Goal: Feedback & Contribution: Contribute content

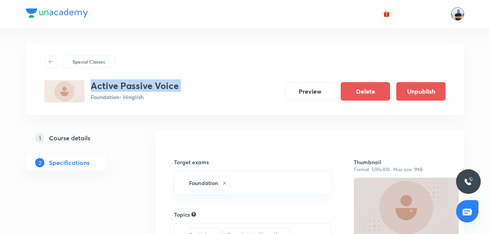
click at [457, 19] on img at bounding box center [457, 13] width 13 height 13
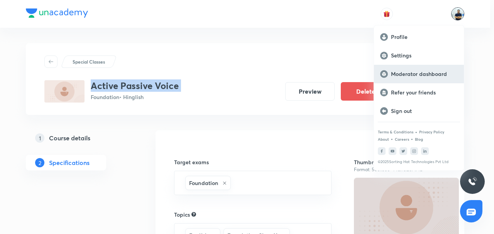
click at [402, 75] on p "Moderator dashboard" at bounding box center [424, 74] width 67 height 7
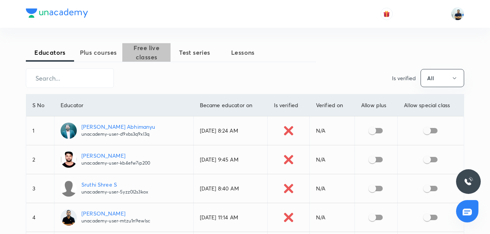
click at [144, 56] on span "Free live classes" at bounding box center [146, 52] width 48 height 19
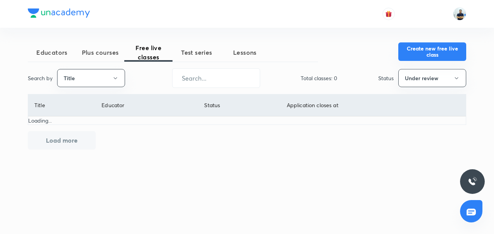
click at [434, 50] on button "Create new free live class" at bounding box center [432, 51] width 68 height 19
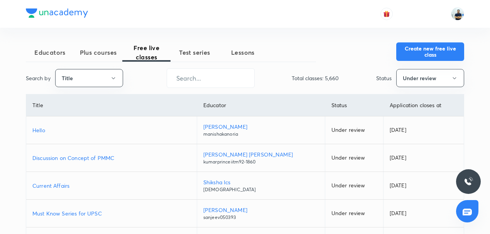
click at [422, 56] on button "Create new free live class" at bounding box center [430, 51] width 68 height 19
click at [442, 46] on button "Create new free live class" at bounding box center [430, 51] width 68 height 19
click at [405, 52] on button "Create new free live class" at bounding box center [430, 51] width 68 height 19
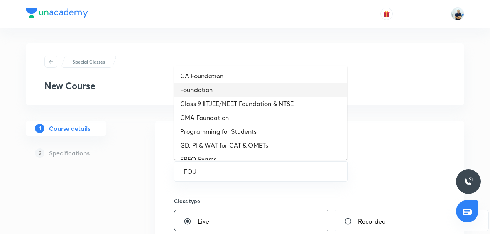
click at [214, 88] on li "Foundation" at bounding box center [260, 90] width 173 height 14
type input "Foundation"
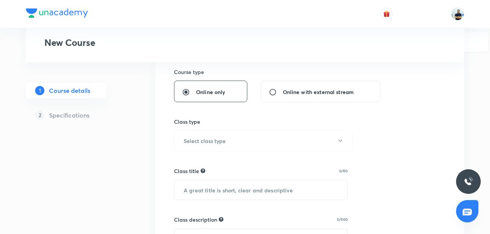
scroll to position [180, 0]
click at [212, 139] on h6 "Select class type" at bounding box center [205, 140] width 42 height 8
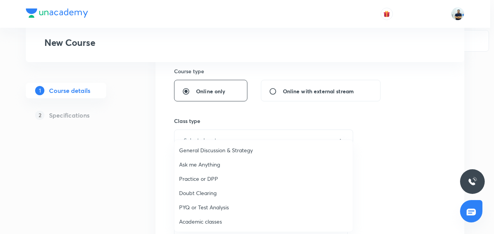
click at [204, 224] on span "Academic classes" at bounding box center [263, 222] width 169 height 8
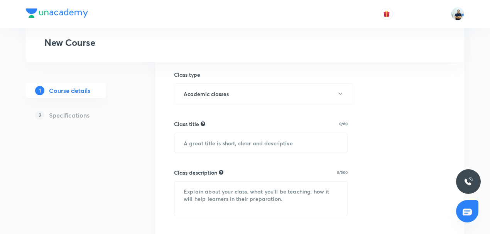
scroll to position [228, 0]
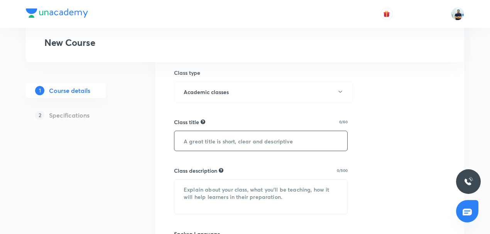
click at [207, 135] on input "text" at bounding box center [260, 141] width 173 height 20
paste input "Active Passive Voice"
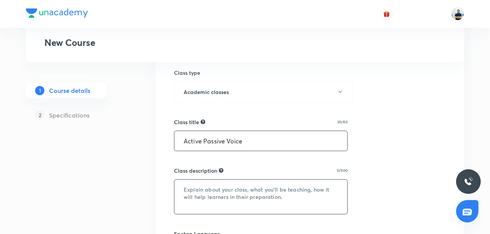
type input "Active Passive Voice"
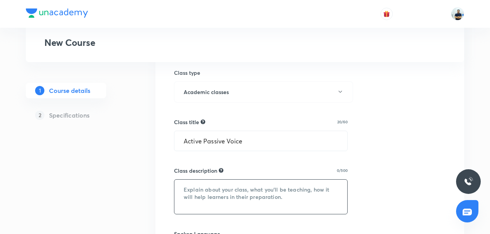
drag, startPoint x: 215, startPoint y: 200, endPoint x: 218, endPoint y: 154, distance: 46.4
click at [215, 201] on textarea at bounding box center [260, 197] width 173 height 34
click at [208, 202] on textarea at bounding box center [260, 197] width 173 height 34
paste textarea "In this course, MK SIR will provide in-depth knowledge of ENGLISH. The course w…"
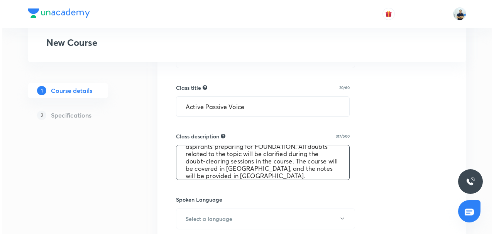
scroll to position [270, 0]
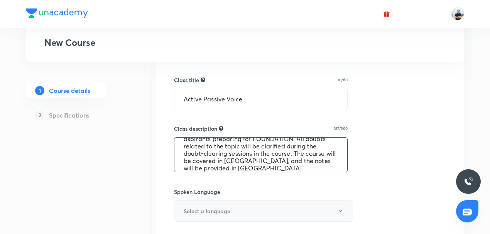
type textarea "In this course, MK SIR will provide in-depth knowledge of ENGLISH. The course w…"
click at [227, 203] on button "Select a language" at bounding box center [263, 211] width 179 height 21
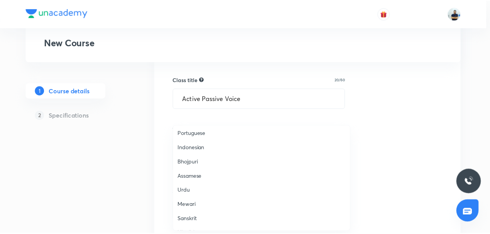
scroll to position [229, 0]
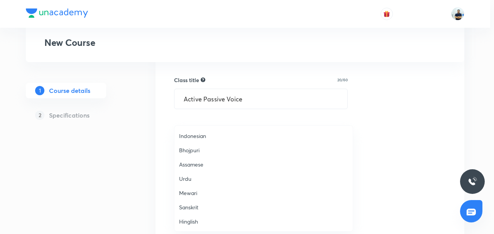
click at [203, 220] on span "Hinglish" at bounding box center [263, 222] width 169 height 8
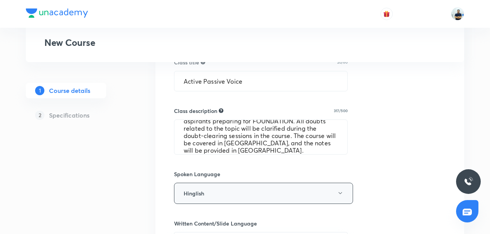
scroll to position [318, 0]
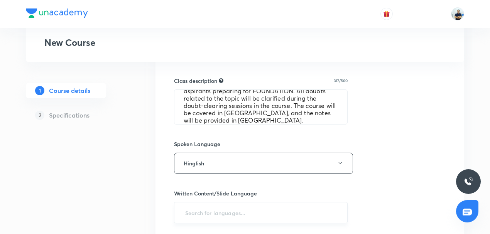
click at [220, 210] on input "text" at bounding box center [261, 213] width 154 height 14
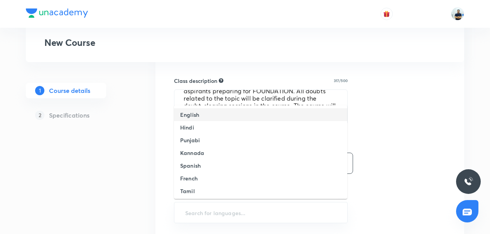
click at [206, 117] on li "English" at bounding box center [260, 114] width 173 height 13
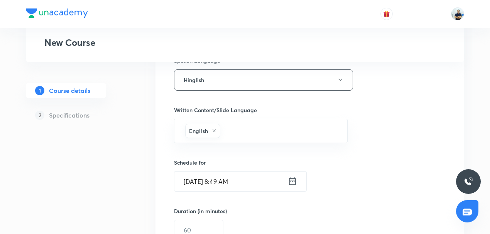
scroll to position [408, 0]
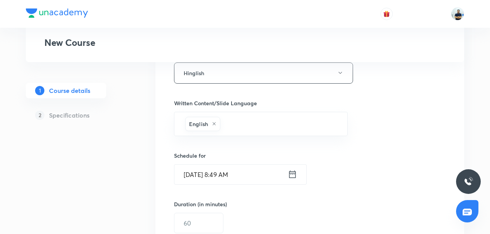
click at [221, 174] on input "[DATE] 8:49 AM" at bounding box center [230, 175] width 113 height 20
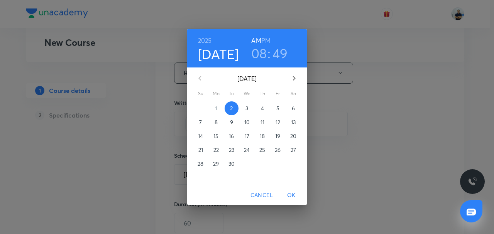
click at [245, 106] on span "3" at bounding box center [247, 109] width 14 height 8
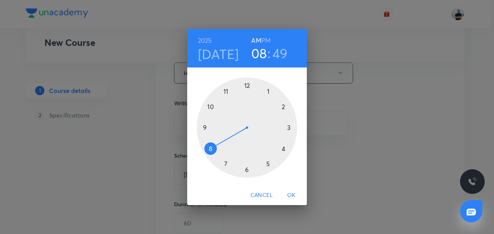
click at [287, 151] on div at bounding box center [247, 128] width 100 height 100
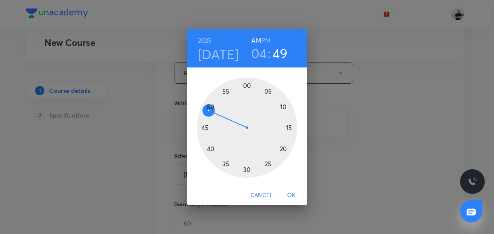
click at [247, 86] on div at bounding box center [247, 128] width 100 height 100
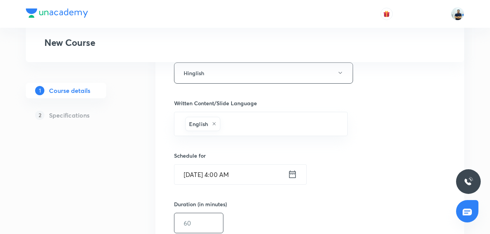
click at [208, 218] on input "text" at bounding box center [198, 223] width 49 height 20
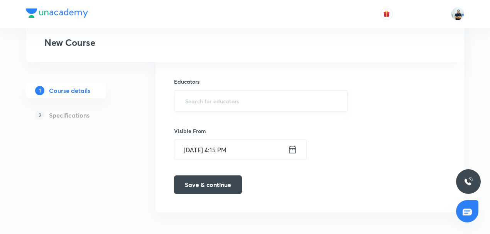
type input "45"
click at [212, 101] on input "text" at bounding box center [261, 101] width 154 height 14
click at [201, 99] on input "text" at bounding box center [261, 101] width 154 height 14
paste input "@unacademy-user-bclfd2l4xhd0"
type input "@unacademy-user-bclfd2l4xhd0"
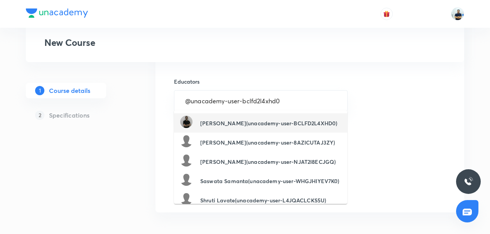
click at [216, 126] on h6 "[PERSON_NAME](unacademy-user-BCLFD2L4XHD0)" at bounding box center [268, 123] width 137 height 8
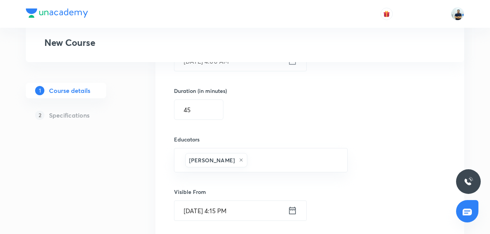
scroll to position [583, 0]
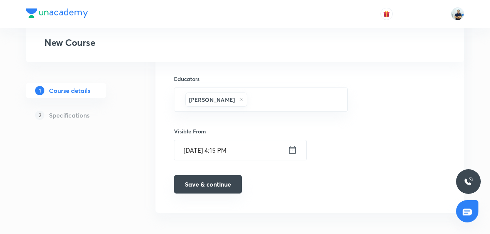
click at [212, 178] on button "Save & continue" at bounding box center [208, 184] width 68 height 19
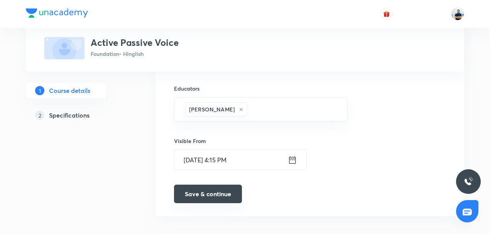
scroll to position [586, 0]
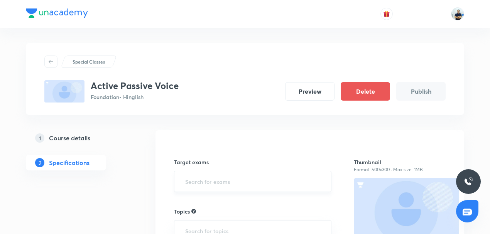
click at [203, 181] on input "text" at bounding box center [253, 181] width 138 height 14
type input "E"
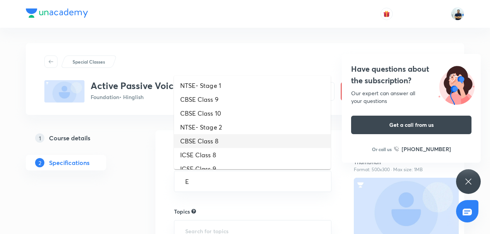
click at [213, 143] on li "CBSE Class 8" at bounding box center [252, 141] width 157 height 14
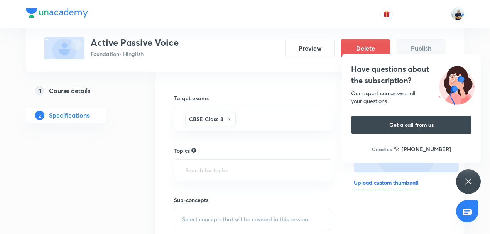
scroll to position [72, 0]
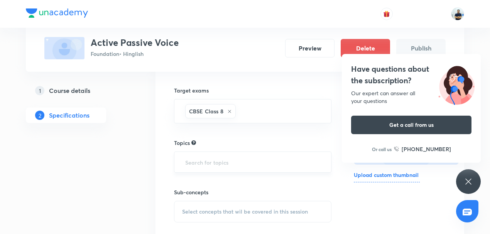
click at [204, 160] on input "text" at bounding box center [253, 162] width 138 height 14
type input "ENG"
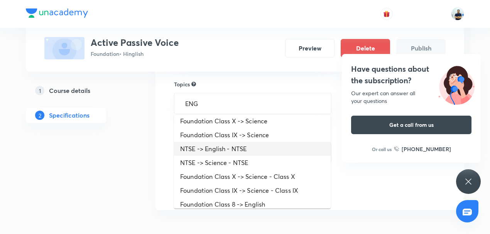
scroll to position [0, 0]
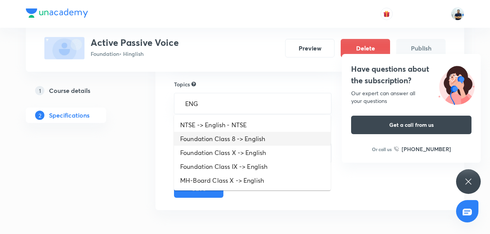
click at [228, 142] on li "Foundation Class 8 -> English" at bounding box center [252, 139] width 157 height 14
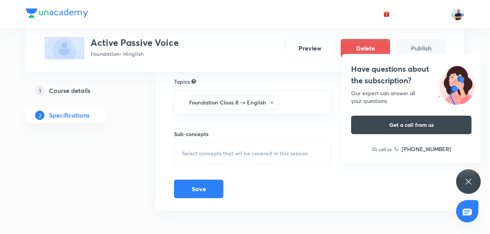
click at [237, 144] on div "Select concepts that wil be covered in this session" at bounding box center [252, 154] width 157 height 22
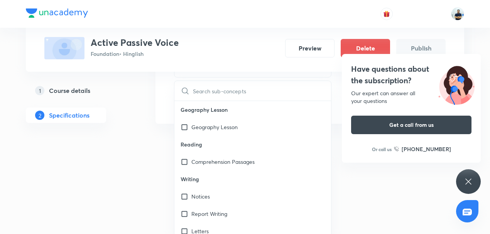
scroll to position [180, 0]
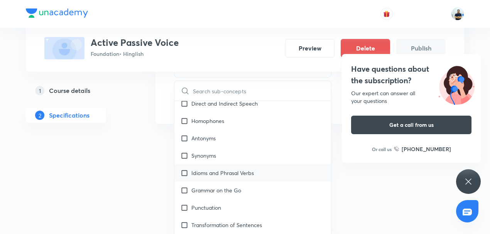
click at [199, 173] on p "Idioms and Phrasal Verbs" at bounding box center [222, 173] width 63 height 8
checkbox input "true"
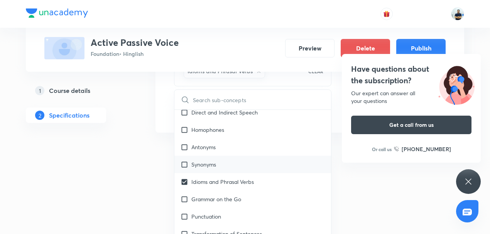
click at [200, 161] on p "Synonyms" at bounding box center [203, 165] width 25 height 8
checkbox input "true"
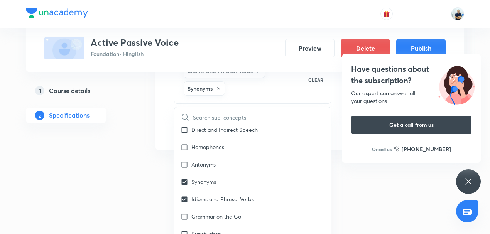
click at [464, 188] on div "Have questions about the subscription? Our expert can answer all your questions…" at bounding box center [468, 181] width 25 height 25
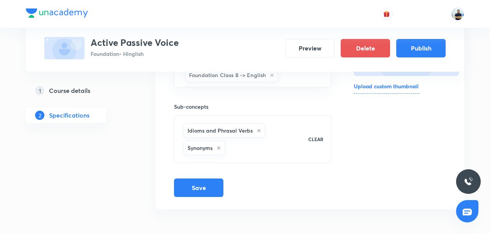
scroll to position [159, 0]
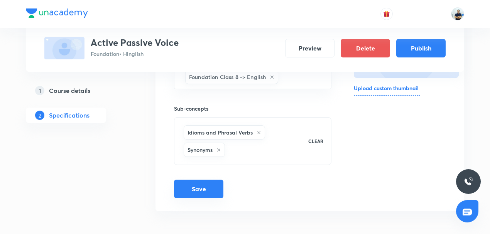
click at [200, 190] on button "Save" at bounding box center [198, 189] width 49 height 19
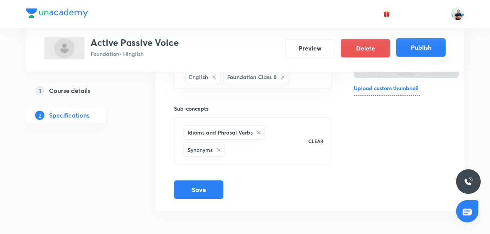
click at [423, 46] on button "Publish" at bounding box center [420, 47] width 49 height 19
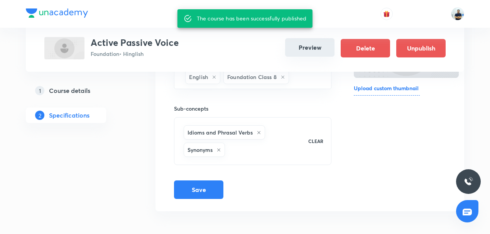
click at [307, 47] on button "Preview" at bounding box center [309, 47] width 49 height 19
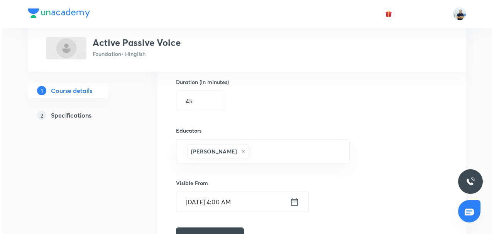
scroll to position [360, 0]
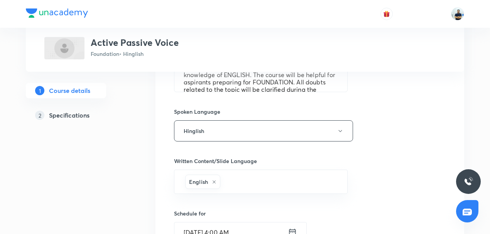
click at [248, 223] on input "[DATE] 4:00 AM" at bounding box center [230, 233] width 113 height 20
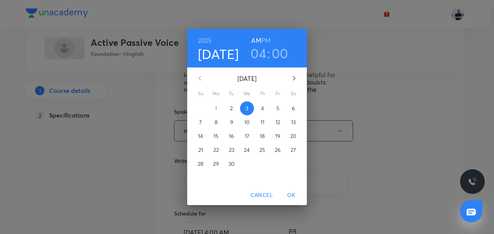
click at [266, 39] on h6 "PM" at bounding box center [265, 40] width 9 height 11
click at [294, 194] on span "OK" at bounding box center [291, 196] width 19 height 10
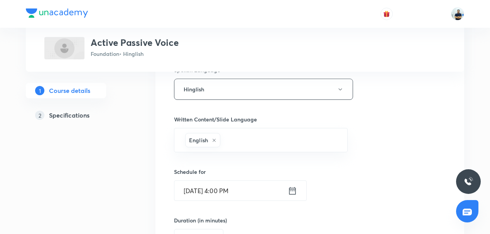
scroll to position [540, 0]
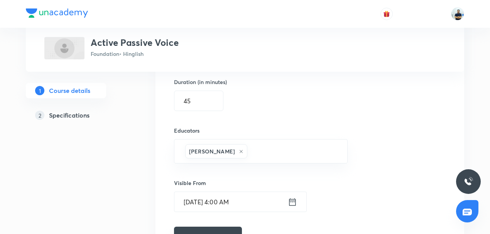
click at [204, 228] on button "Save & continue" at bounding box center [208, 236] width 68 height 19
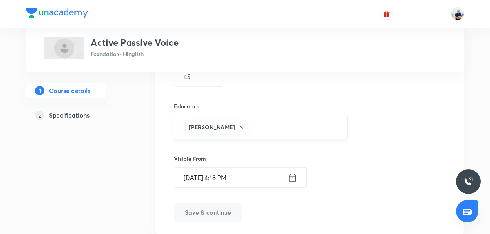
scroll to position [586, 0]
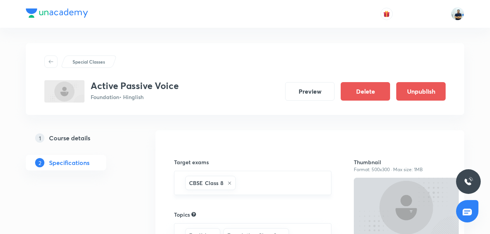
scroll to position [159, 0]
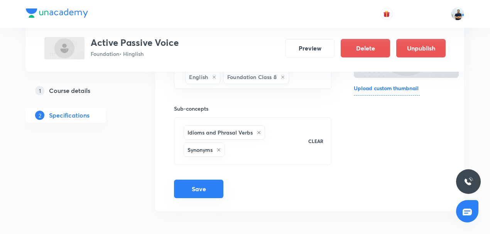
click at [190, 194] on button "Save" at bounding box center [198, 189] width 49 height 19
click at [409, 50] on button "Unpublish" at bounding box center [420, 47] width 49 height 19
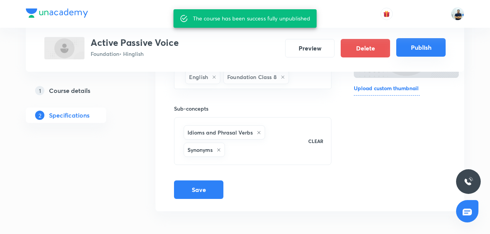
click at [409, 50] on button "Publish" at bounding box center [420, 47] width 49 height 19
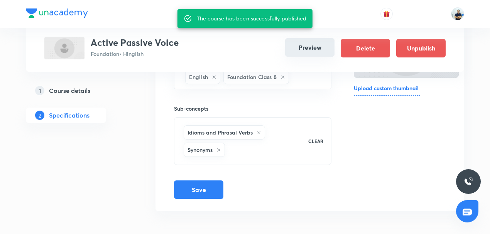
click at [313, 49] on button "Preview" at bounding box center [309, 47] width 49 height 19
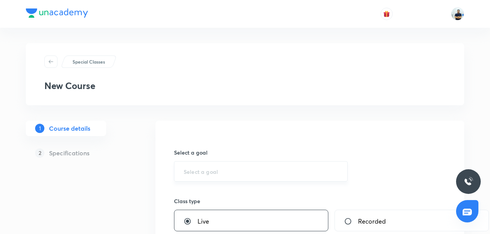
click at [234, 163] on div "​" at bounding box center [261, 171] width 174 height 20
click at [220, 171] on input "text" at bounding box center [261, 171] width 154 height 7
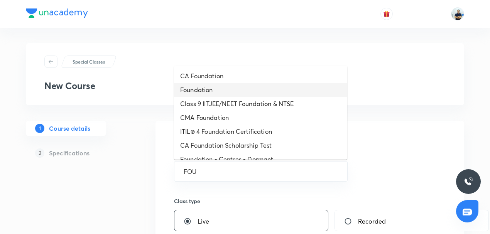
click at [223, 90] on li "Foundation" at bounding box center [260, 90] width 173 height 14
type input "Foundation"
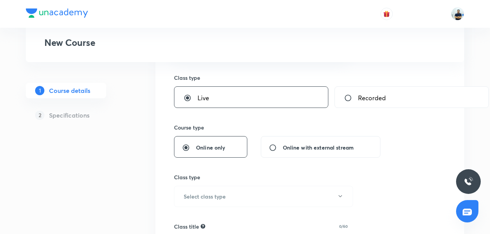
scroll to position [132, 0]
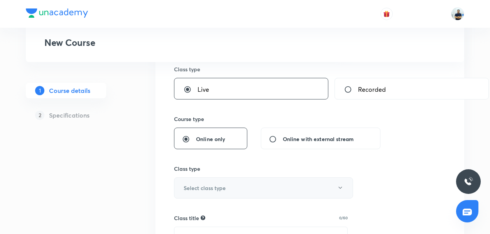
click at [230, 188] on button "Select class type" at bounding box center [263, 188] width 179 height 21
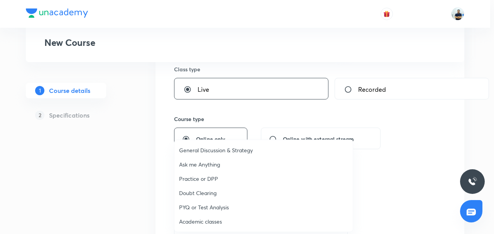
click at [218, 219] on span "Academic classes" at bounding box center [263, 222] width 169 height 8
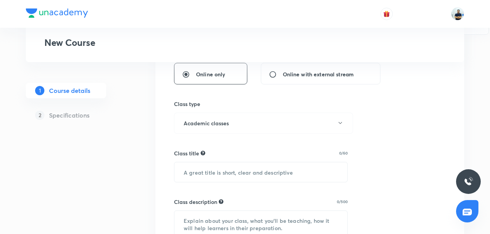
scroll to position [204, 0]
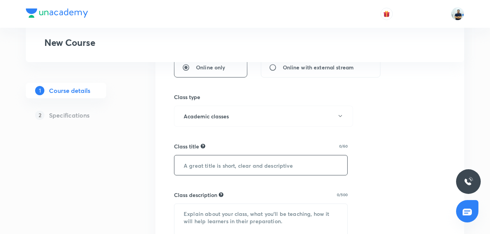
click at [211, 168] on input "text" at bounding box center [260, 166] width 173 height 20
click at [215, 166] on input "text" at bounding box center [260, 166] width 173 height 20
paste input "Active and passive voice"
type input "Active and passive voice"
click at [225, 215] on textarea at bounding box center [260, 221] width 173 height 34
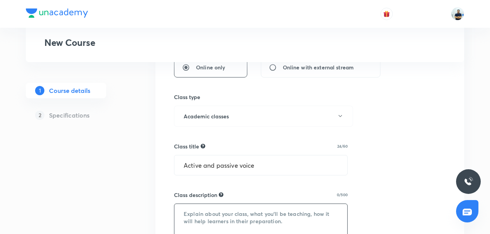
paste textarea "In this course, MK SIR will provide in-depth knowledge of ENGLISH. The course w…"
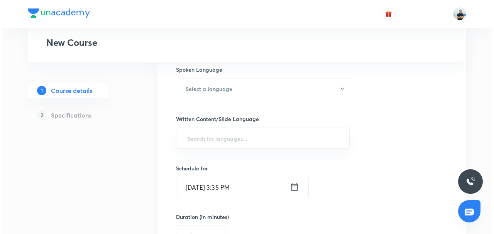
scroll to position [399, 0]
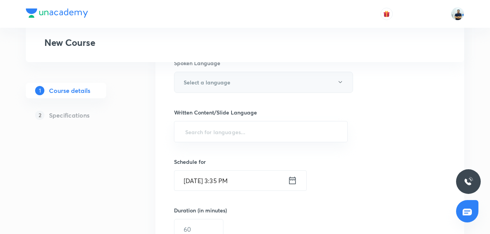
type textarea "In this course, MK SIR will provide in-depth knowledge of ENGLISH. The course w…"
click at [213, 76] on button "Select a language" at bounding box center [263, 82] width 179 height 21
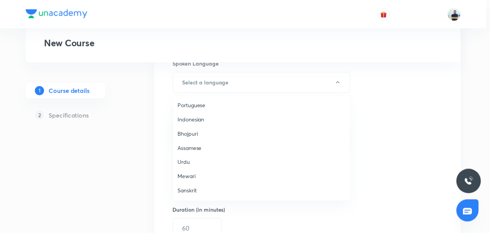
scroll to position [229, 0]
click at [205, 191] on span "Hinglish" at bounding box center [263, 192] width 169 height 8
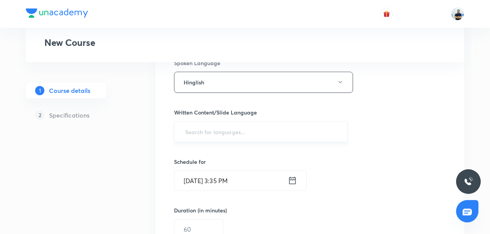
click at [207, 125] on input "text" at bounding box center [261, 132] width 154 height 14
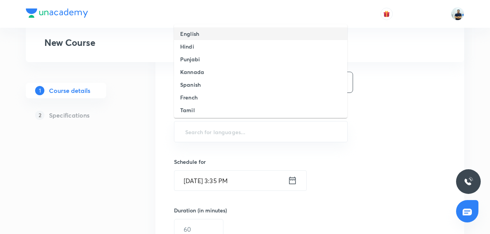
click at [198, 37] on h6 "English" at bounding box center [189, 34] width 19 height 8
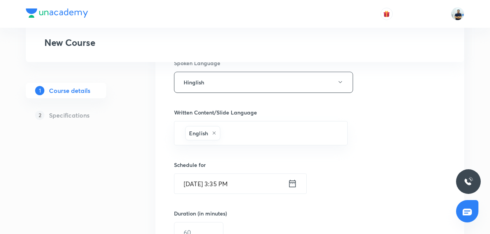
click at [237, 186] on input "Sept 2, 2025, 3:35 PM" at bounding box center [230, 184] width 113 height 20
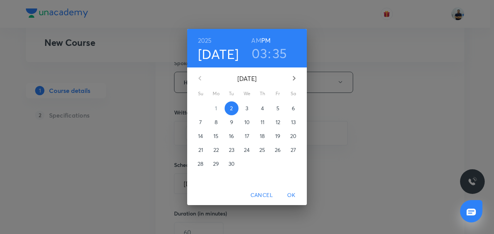
click at [249, 109] on span "3" at bounding box center [247, 109] width 14 height 8
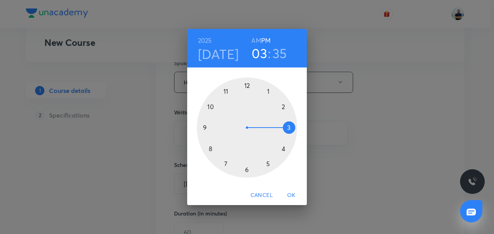
click at [283, 151] on div at bounding box center [247, 128] width 100 height 100
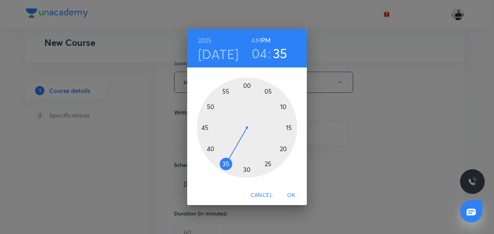
click at [263, 56] on h3 "04" at bounding box center [260, 53] width 16 height 16
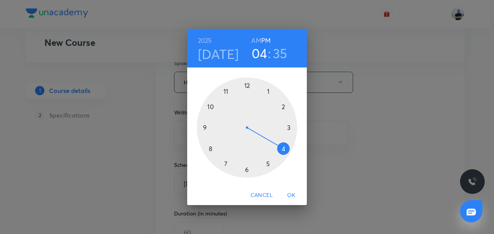
drag, startPoint x: 271, startPoint y: 164, endPoint x: 265, endPoint y: 159, distance: 7.1
click at [270, 164] on div at bounding box center [247, 128] width 100 height 100
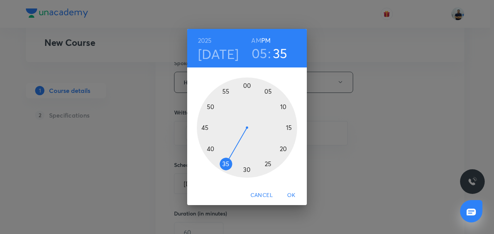
click at [208, 128] on div at bounding box center [247, 128] width 100 height 100
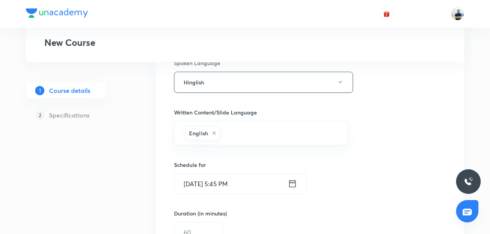
click at [224, 185] on input "Sept 3, 2025, 5:45 PM" at bounding box center [230, 184] width 113 height 20
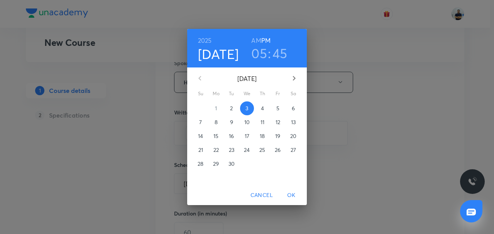
click at [284, 49] on h3 "45" at bounding box center [280, 53] width 15 height 16
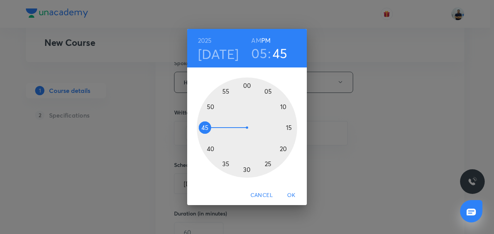
click at [248, 88] on div at bounding box center [247, 128] width 100 height 100
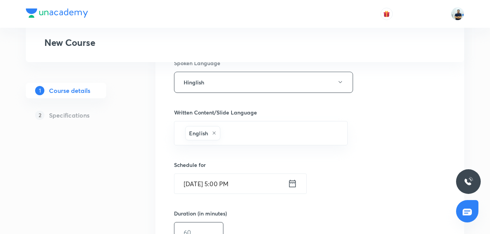
click at [213, 223] on input "text" at bounding box center [198, 233] width 49 height 20
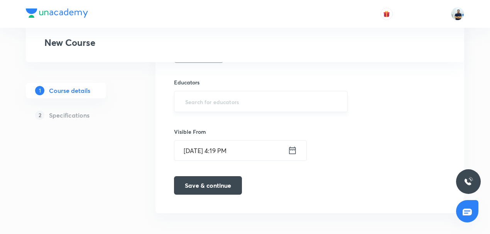
type input "45"
click at [231, 104] on input "text" at bounding box center [261, 102] width 154 height 14
click at [203, 98] on input "text" at bounding box center [261, 102] width 154 height 14
paste input "@unacademy-user-bclfd2l4xhd0"
type input "@unacademy-user-bclfd2l4xhd0"
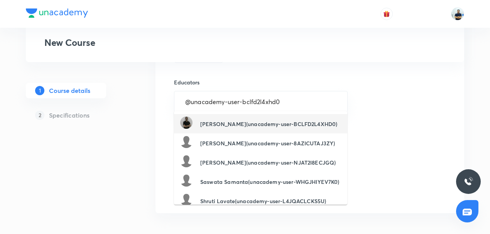
click at [224, 123] on h6 "[PERSON_NAME](unacademy-user-BCLFD2L4XHD0)" at bounding box center [268, 124] width 137 height 8
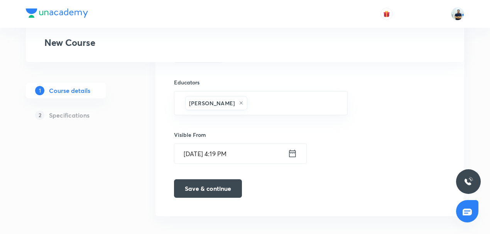
scroll to position [583, 0]
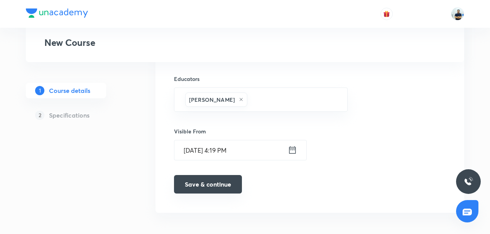
click at [212, 182] on button "Save & continue" at bounding box center [208, 184] width 68 height 19
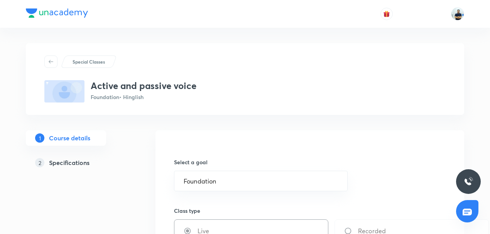
scroll to position [586, 0]
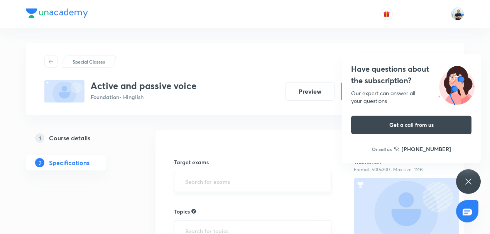
click at [208, 180] on input "text" at bounding box center [253, 181] width 138 height 14
type input "C"
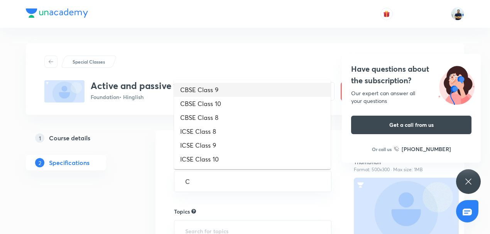
click at [208, 93] on li "CBSE Class 9" at bounding box center [252, 90] width 157 height 14
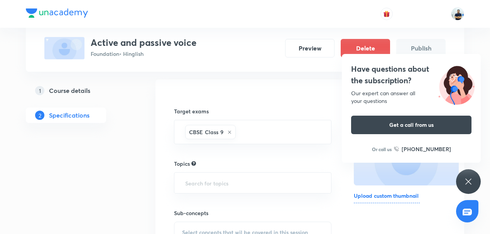
scroll to position [60, 0]
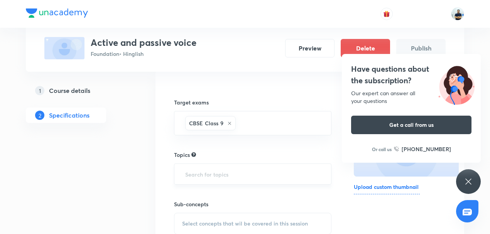
click at [210, 176] on input "text" at bounding box center [253, 174] width 138 height 14
type input "EN"
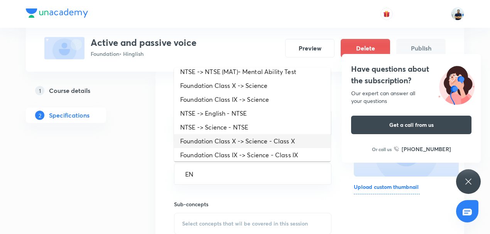
scroll to position [18, 0]
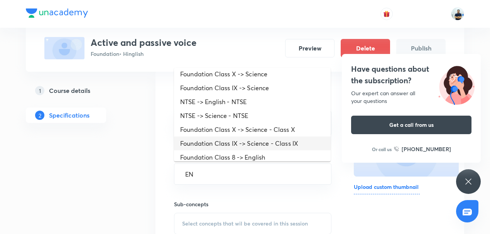
click at [260, 145] on li "Foundation Class IX -> Science - Class IX" at bounding box center [252, 144] width 157 height 14
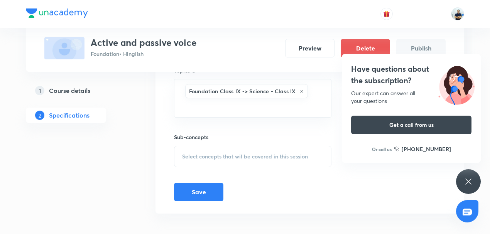
scroll to position [147, 0]
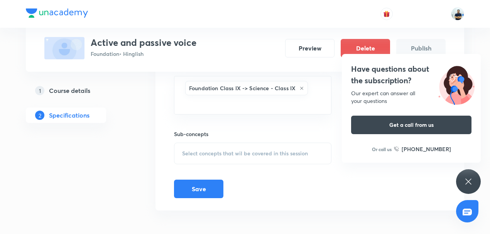
click at [252, 151] on span "Select concepts that wil be covered in this session" at bounding box center [245, 154] width 126 height 6
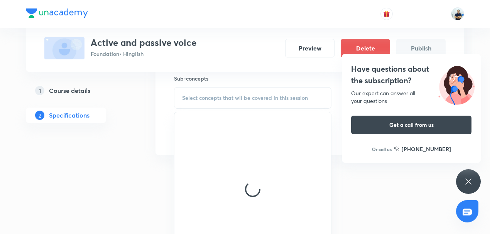
scroll to position [225, 0]
drag, startPoint x: 467, startPoint y: 181, endPoint x: 462, endPoint y: 179, distance: 5.7
click at [467, 181] on icon at bounding box center [468, 181] width 9 height 9
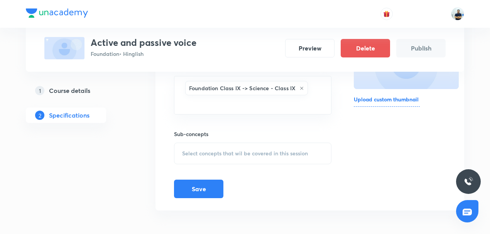
click at [247, 151] on span "Select concepts that wil be covered in this session" at bounding box center [245, 154] width 126 height 6
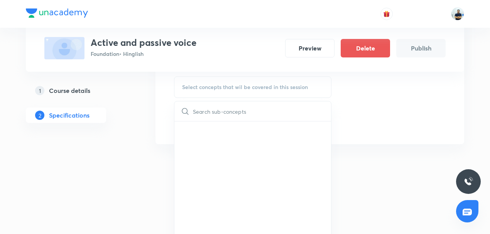
scroll to position [213, 0]
click at [225, 86] on span "Select concepts that wil be covered in this session" at bounding box center [245, 88] width 126 height 6
click at [206, 111] on input "text" at bounding box center [262, 112] width 138 height 20
click at [233, 91] on div "Select concepts that wil be covered in this session" at bounding box center [252, 88] width 157 height 22
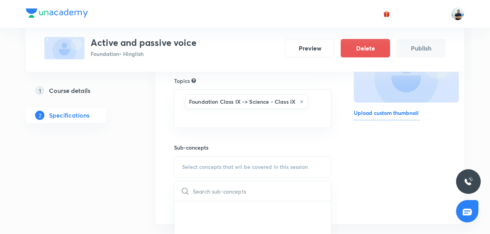
scroll to position [129, 0]
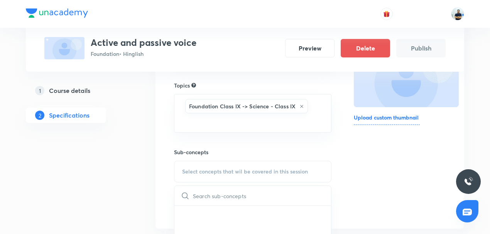
click at [347, 178] on div "Target exams CBSE Class 9 ​ Topics Foundation Class IX -> Science - Class IX ​ …" at bounding box center [310, 115] width 272 height 203
click at [245, 165] on div "Select concepts that wil be covered in this session" at bounding box center [252, 172] width 157 height 22
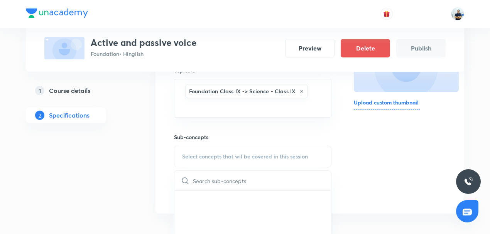
click at [123, 183] on div "Special Classes Active and passive voice Foundation • Hinglish Preview Delete P…" at bounding box center [245, 47] width 490 height 383
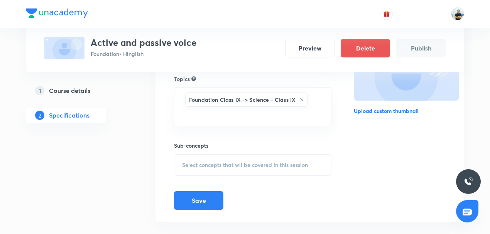
scroll to position [147, 0]
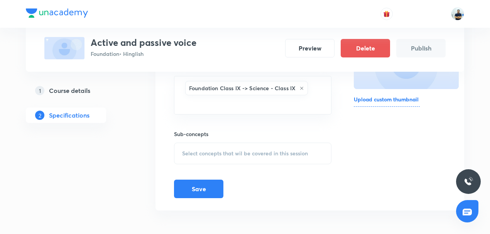
click at [245, 133] on h6 "Sub-concepts" at bounding box center [252, 134] width 157 height 8
click at [273, 95] on div "Foundation Class IX -> Science - Class IX ​" at bounding box center [252, 95] width 157 height 39
click at [300, 86] on icon at bounding box center [302, 88] width 5 height 5
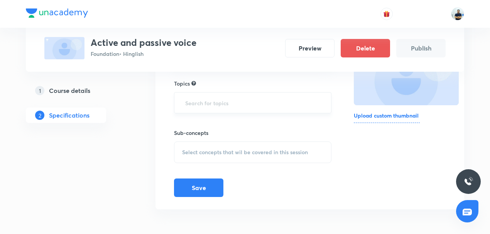
scroll to position [130, 0]
click at [244, 90] on div "Topics ​" at bounding box center [252, 97] width 157 height 34
click at [224, 103] on input "text" at bounding box center [253, 104] width 138 height 14
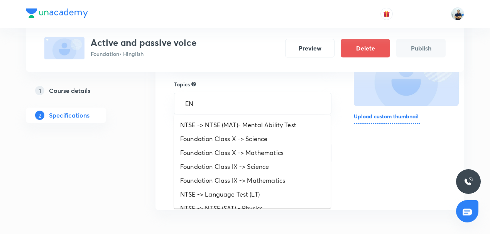
type input "ENG"
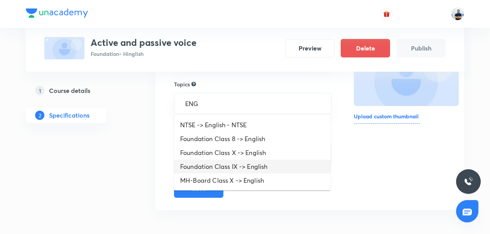
click at [246, 168] on li "Foundation Class IX -> English" at bounding box center [252, 167] width 157 height 14
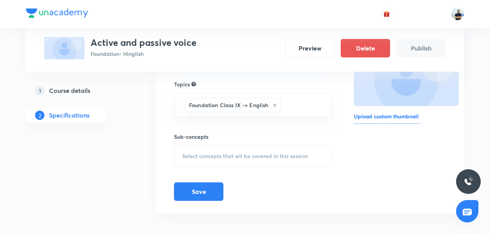
click at [246, 154] on span "Select concepts that wil be covered in this session" at bounding box center [245, 156] width 126 height 6
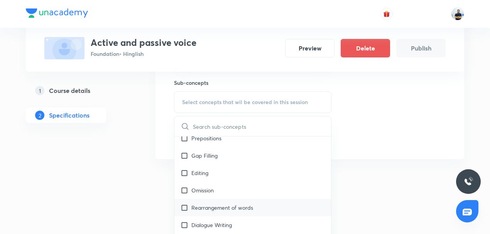
scroll to position [180, 0]
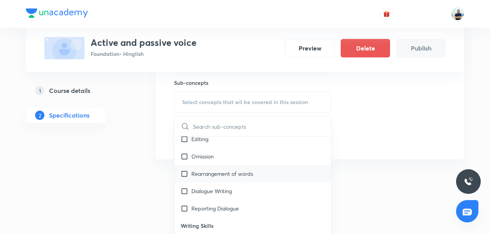
click at [221, 179] on div "Rearrangement of words" at bounding box center [252, 173] width 157 height 17
checkbox input "true"
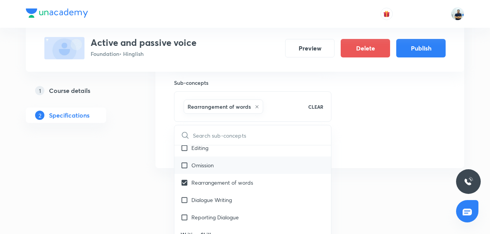
click at [210, 167] on p "Omission" at bounding box center [202, 165] width 22 height 8
checkbox input "true"
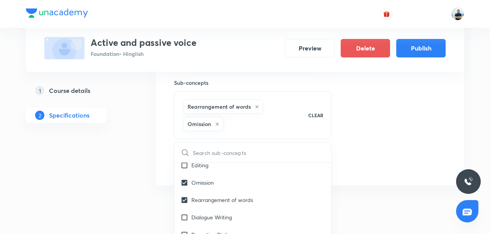
click at [406, 150] on div "Thumbnail Format: 500x300 · Max size: 1MB Upload custom thumbnail" at bounding box center [400, 65] width 92 height 215
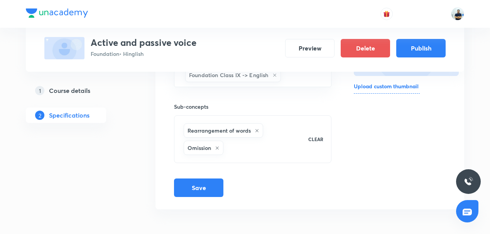
scroll to position [159, 0]
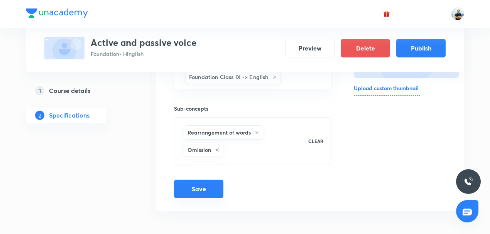
click at [202, 188] on button "Save" at bounding box center [198, 189] width 49 height 19
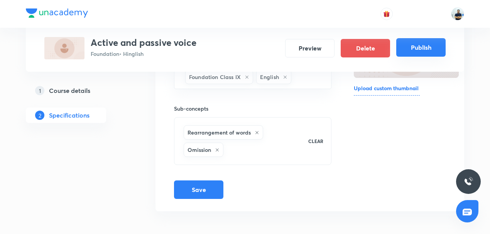
click at [438, 48] on button "Publish" at bounding box center [420, 47] width 49 height 19
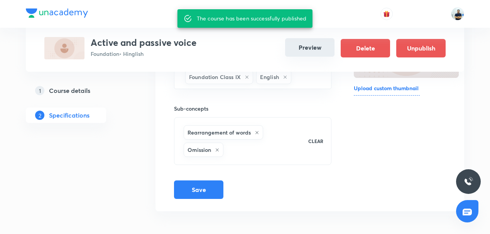
click at [317, 48] on button "Preview" at bounding box center [309, 47] width 49 height 19
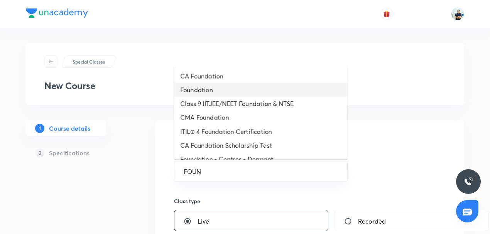
click at [227, 93] on li "Foundation" at bounding box center [260, 90] width 173 height 14
type input "Foundation"
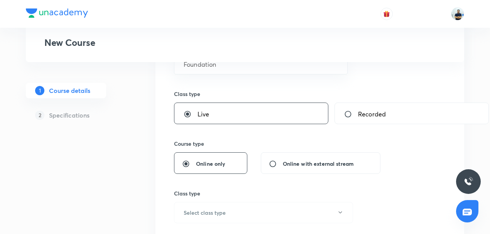
scroll to position [132, 0]
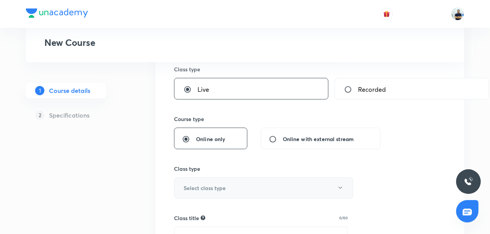
click at [226, 190] on button "Select class type" at bounding box center [263, 188] width 179 height 21
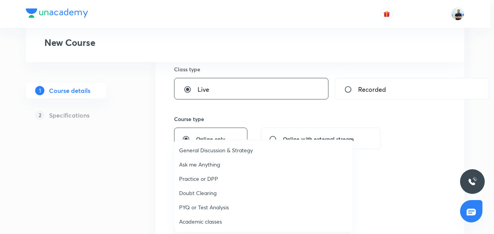
click at [197, 223] on span "Academic classes" at bounding box center [263, 222] width 169 height 8
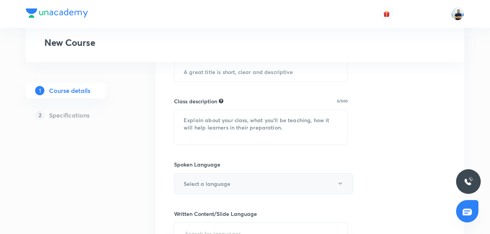
scroll to position [306, 0]
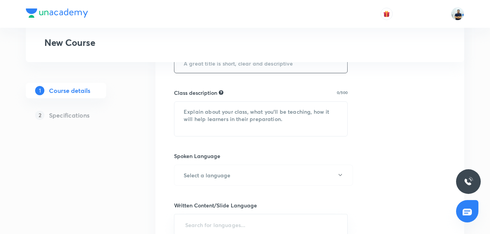
click at [228, 66] on input "text" at bounding box center [260, 63] width 173 height 20
click at [224, 72] on input "text" at bounding box center [260, 63] width 173 height 20
paste input "Active and passive voice"
type input "Active and passive voice"
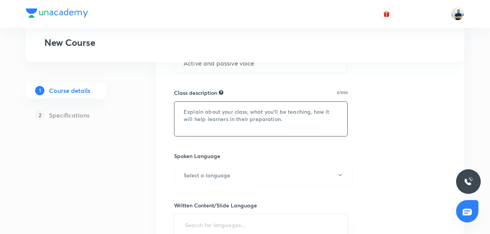
click at [217, 114] on textarea at bounding box center [260, 119] width 173 height 34
paste textarea "In this course, MK SIR will provide in-depth knowledge of ENGLISH. The course w…"
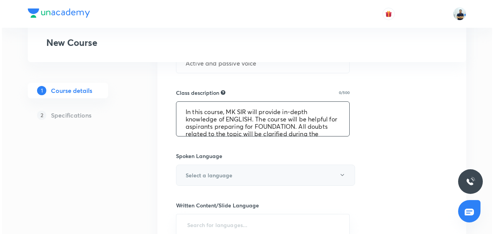
scroll to position [24, 0]
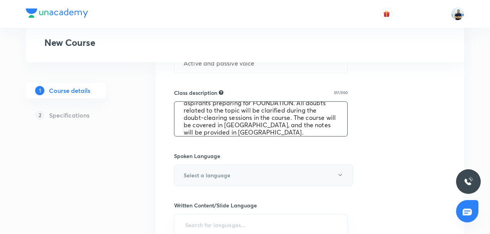
type textarea "In this course, MK SIR will provide in-depth knowledge of ENGLISH. The course w…"
click at [229, 171] on button "Select a language" at bounding box center [263, 175] width 179 height 21
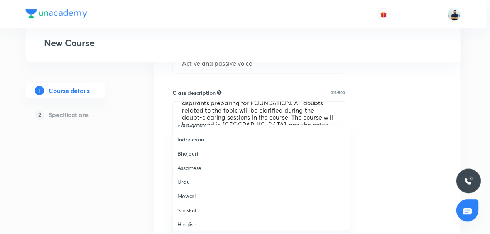
scroll to position [229, 0]
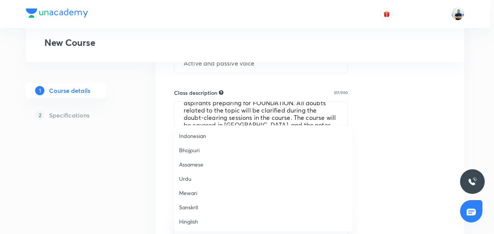
click at [202, 224] on span "Hinglish" at bounding box center [263, 222] width 169 height 8
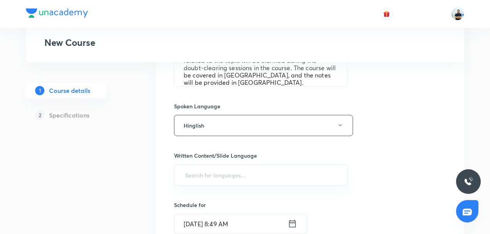
scroll to position [360, 0]
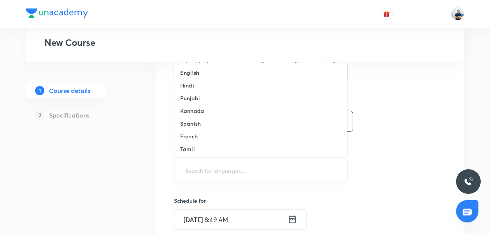
click at [215, 172] on input "text" at bounding box center [261, 171] width 154 height 14
click at [205, 76] on li "English" at bounding box center [260, 72] width 173 height 13
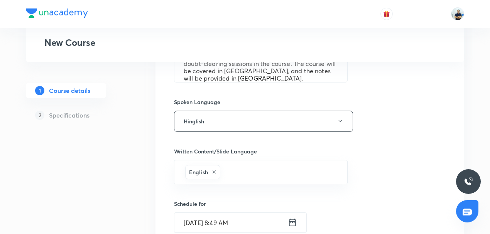
click at [225, 220] on input "[DATE] 8:49 AM" at bounding box center [230, 223] width 113 height 20
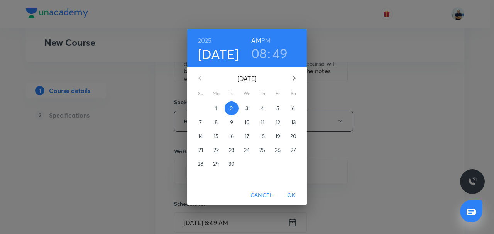
click at [249, 106] on span "3" at bounding box center [247, 109] width 14 height 8
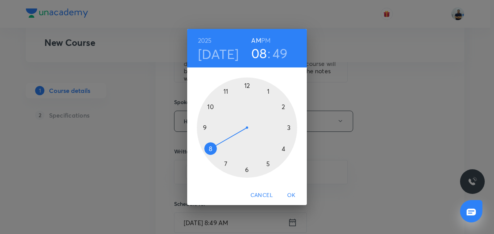
click at [252, 172] on div at bounding box center [247, 128] width 100 height 100
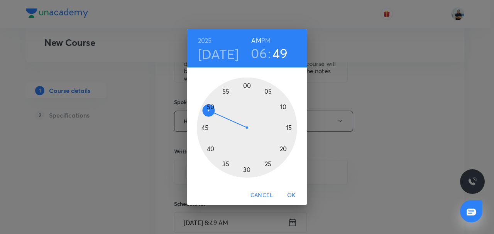
click at [246, 83] on div at bounding box center [247, 128] width 100 height 100
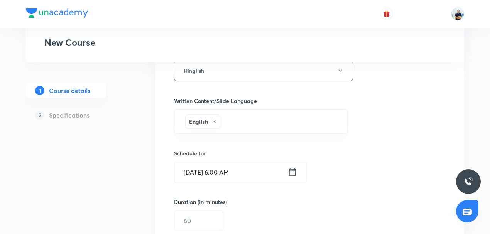
scroll to position [426, 0]
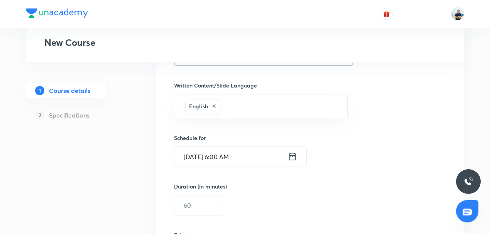
click at [251, 153] on input "[DATE] 6:00 AM" at bounding box center [230, 157] width 113 height 20
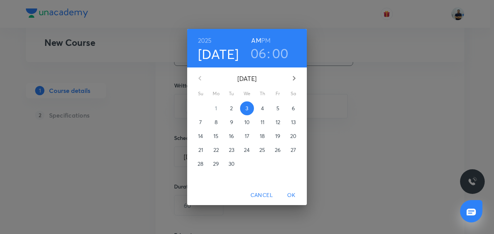
click at [268, 41] on h6 "PM" at bounding box center [265, 40] width 9 height 11
click at [291, 192] on span "OK" at bounding box center [291, 196] width 19 height 10
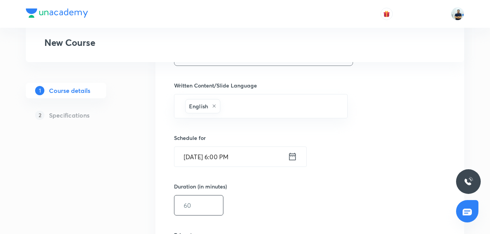
click at [204, 196] on input "text" at bounding box center [198, 206] width 49 height 20
type input "60"
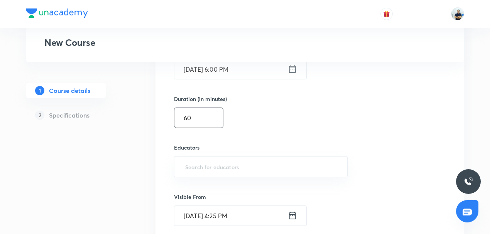
scroll to position [517, 0]
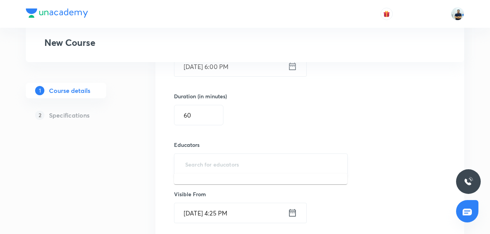
click at [208, 166] on input "text" at bounding box center [261, 164] width 154 height 14
paste input "@unacademy-user-bclfd2l4xhd0"
type input "@unacademy-user-bclfd2l4xhd0"
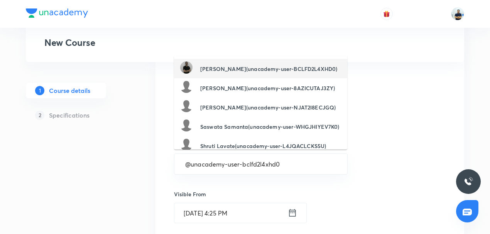
click at [242, 74] on div "[PERSON_NAME](unacademy-user-BCLFD2L4XHD0)" at bounding box center [258, 68] width 157 height 15
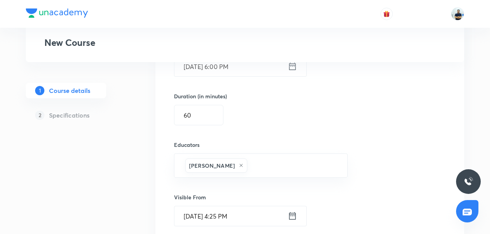
click at [238, 207] on input "[DATE] 4:25 PM" at bounding box center [230, 217] width 113 height 20
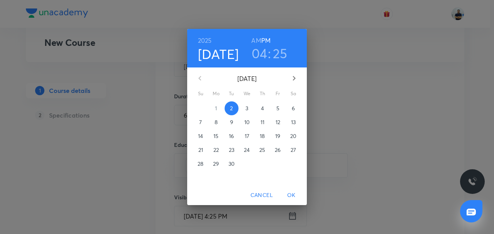
click at [288, 191] on span "OK" at bounding box center [291, 196] width 19 height 10
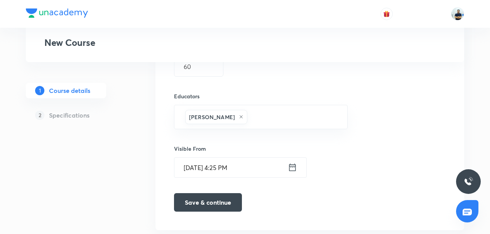
scroll to position [583, 0]
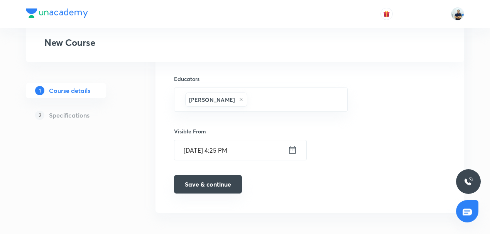
click at [221, 180] on button "Save & continue" at bounding box center [208, 184] width 68 height 19
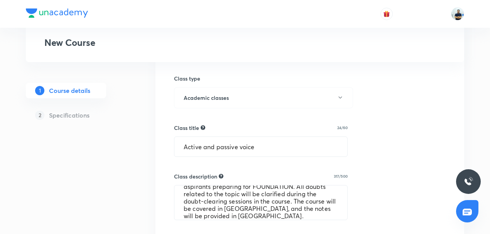
scroll to position [232, 0]
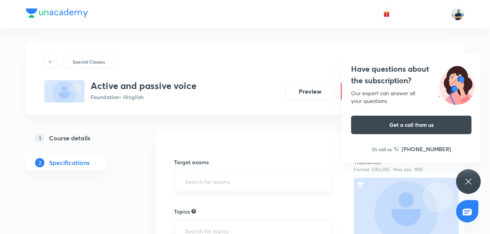
click at [197, 174] on input "text" at bounding box center [253, 181] width 138 height 14
type input "E"
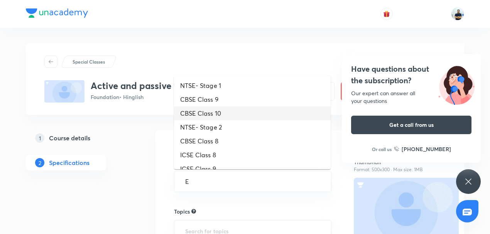
click at [207, 111] on li "CBSE Class 10" at bounding box center [252, 114] width 157 height 14
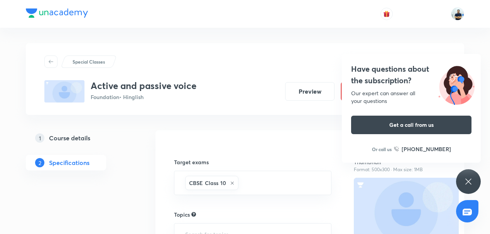
scroll to position [130, 0]
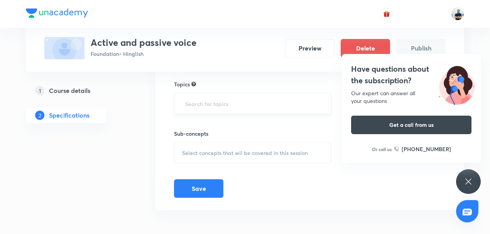
click at [222, 101] on input "text" at bounding box center [253, 104] width 138 height 14
type input "E"
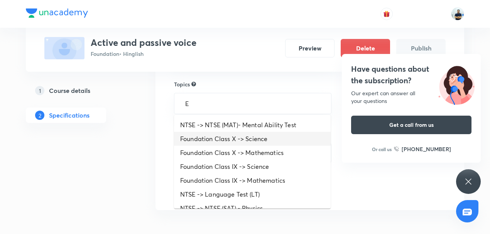
click at [231, 137] on li "Foundation Class X -> Science" at bounding box center [252, 139] width 157 height 14
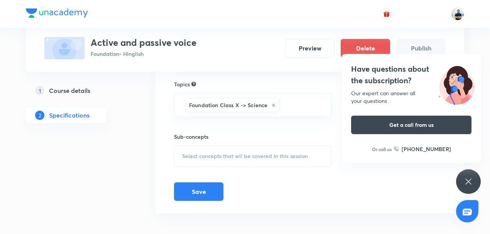
click at [280, 150] on div "Select concepts that wil be covered in this session" at bounding box center [252, 157] width 157 height 22
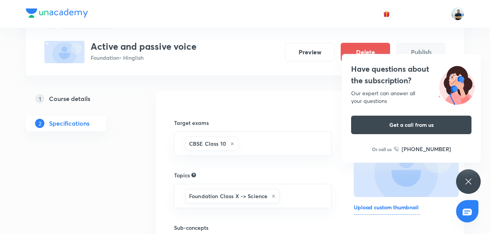
scroll to position [220, 0]
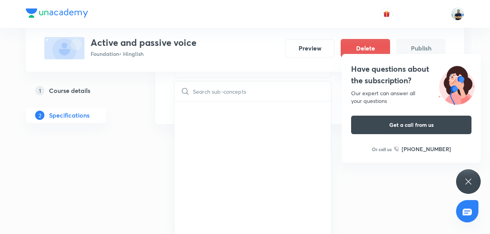
click at [235, 90] on input "text" at bounding box center [262, 91] width 138 height 20
type input "E"
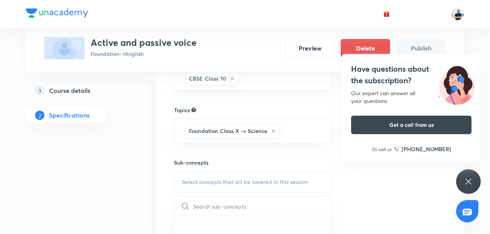
scroll to position [106, 0]
click at [273, 130] on icon at bounding box center [273, 130] width 3 height 3
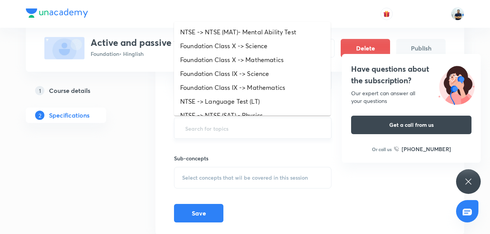
click at [253, 126] on input "text" at bounding box center [253, 128] width 138 height 14
type input "ENG"
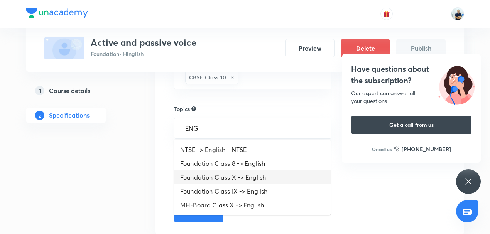
click at [247, 179] on li "Foundation Class X -> English" at bounding box center [252, 178] width 157 height 14
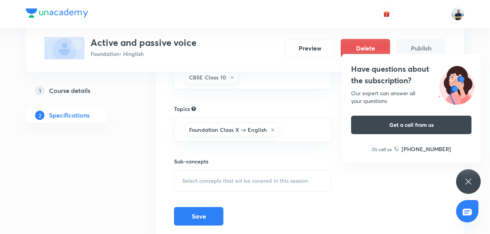
click at [269, 181] on span "Select concepts that wil be covered in this session" at bounding box center [245, 181] width 126 height 6
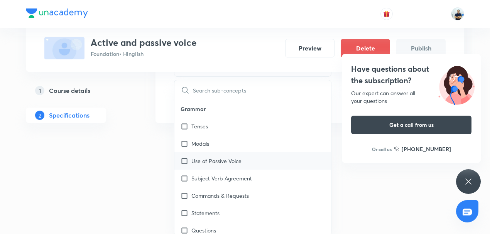
click at [224, 167] on div "Use of Passive Voice" at bounding box center [252, 160] width 157 height 17
checkbox input "true"
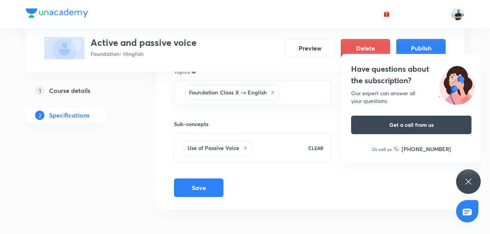
scroll to position [141, 0]
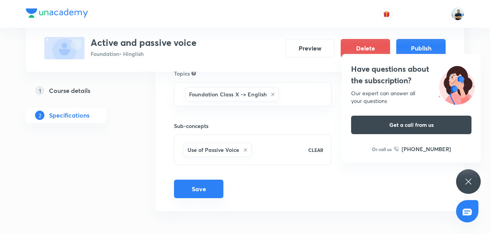
click at [191, 187] on button "Save" at bounding box center [198, 189] width 49 height 19
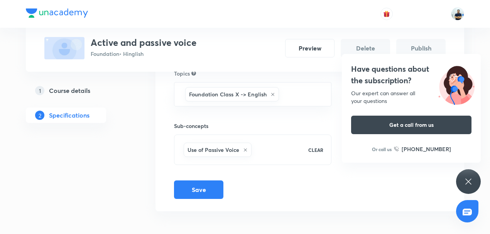
click at [467, 180] on icon at bounding box center [468, 181] width 9 height 9
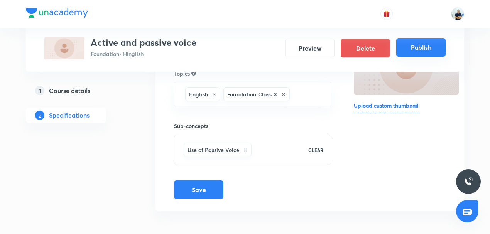
click at [412, 46] on button "Publish" at bounding box center [420, 47] width 49 height 19
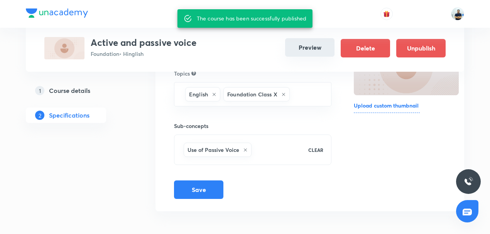
click at [304, 52] on button "Preview" at bounding box center [309, 47] width 49 height 19
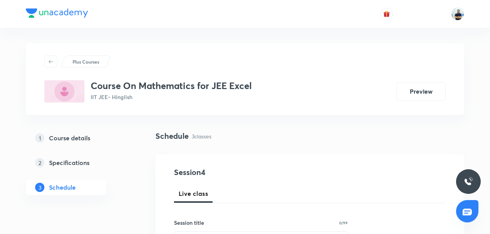
click at [135, 92] on div "Course On Mathematics for JEE Excel IIT JEE • Hinglish" at bounding box center [171, 91] width 161 height 22
click at [140, 85] on h3 "Course On Mathematics for JEE Excel" at bounding box center [171, 85] width 161 height 11
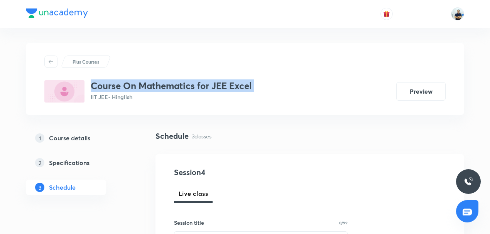
click at [140, 85] on h3 "Course On Mathematics for JEE Excel" at bounding box center [171, 85] width 161 height 11
copy h3 "Course On Mathematics for JEE Excel"
click at [459, 14] on img at bounding box center [457, 13] width 13 height 13
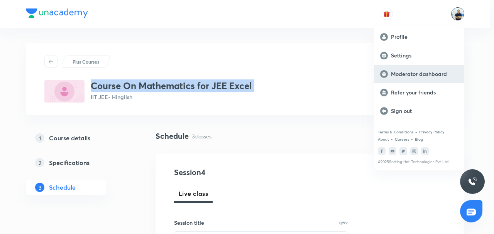
click at [425, 75] on p "Moderator dashboard" at bounding box center [424, 74] width 67 height 7
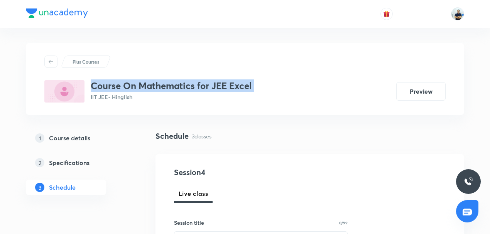
scroll to position [180, 0]
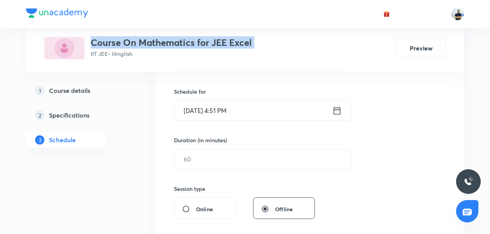
click at [63, 113] on h5 "Specifications" at bounding box center [69, 115] width 41 height 9
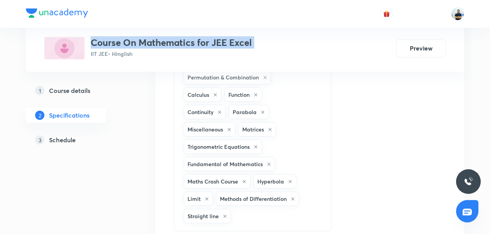
scroll to position [540, 0]
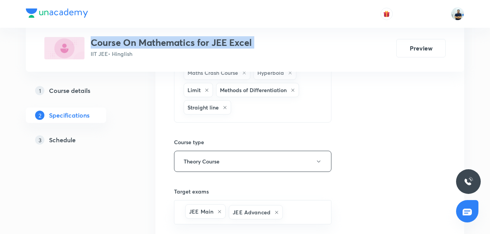
click at [68, 92] on h5 "Course details" at bounding box center [69, 90] width 41 height 9
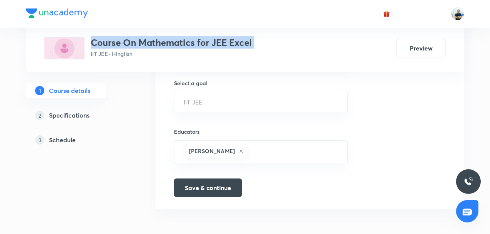
scroll to position [360, 0]
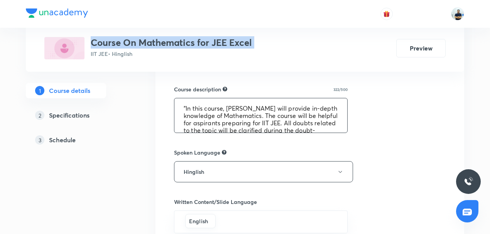
click at [220, 123] on textarea ""In this course, [PERSON_NAME] will provide in-depth knowledge of Mathematics. …" at bounding box center [260, 115] width 173 height 34
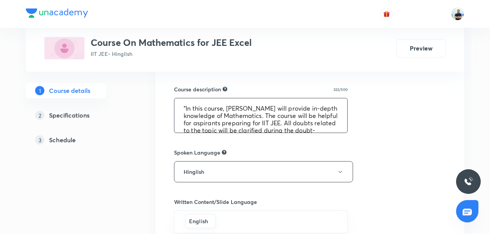
click at [220, 123] on textarea ""In this course, [PERSON_NAME] will provide in-depth knowledge of Mathematics. …" at bounding box center [260, 115] width 173 height 34
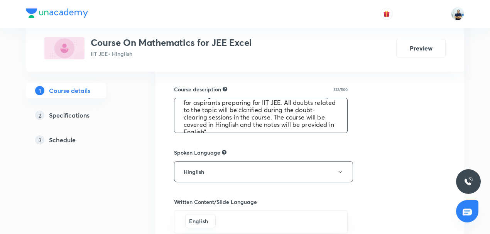
scroll to position [29, 0]
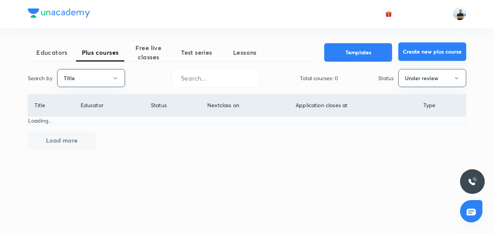
click at [419, 51] on button "Create new plus course" at bounding box center [432, 51] width 68 height 19
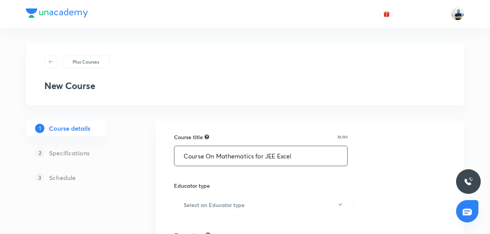
click at [230, 155] on input "Course On Mathematics for JEE Excel" at bounding box center [260, 156] width 173 height 20
type input "Course On Chemistry for JEE Excel"
click at [222, 199] on button "Select an Educator type" at bounding box center [263, 205] width 179 height 21
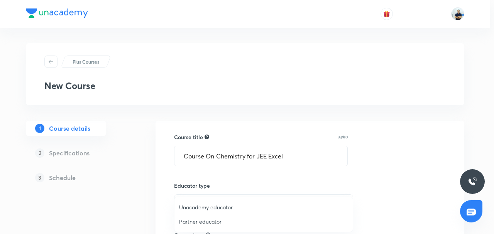
click at [212, 211] on span "Unacademy educator" at bounding box center [263, 207] width 169 height 8
radio input "false"
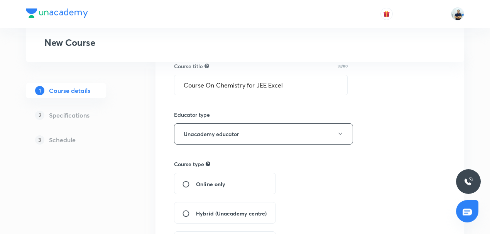
scroll to position [84, 0]
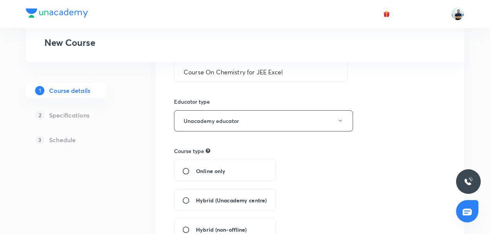
click at [206, 203] on span "Hybrid (Unacademy centre)" at bounding box center [231, 200] width 71 height 8
click at [196, 203] on input "Hybrid (Unacademy centre)" at bounding box center [189, 201] width 14 height 8
radio input "true"
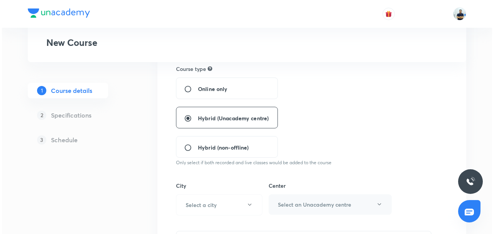
scroll to position [204, 0]
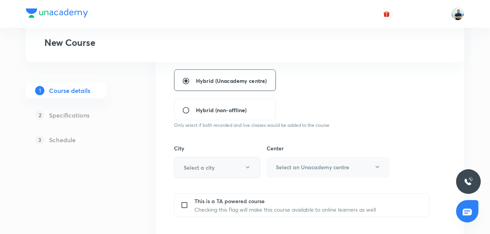
click at [224, 161] on button "Select a city" at bounding box center [217, 167] width 86 height 21
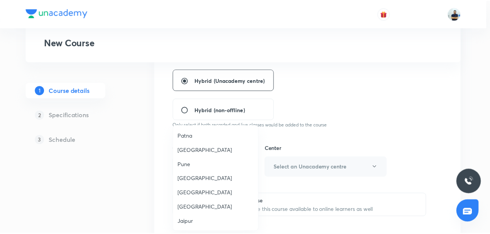
scroll to position [603, 0]
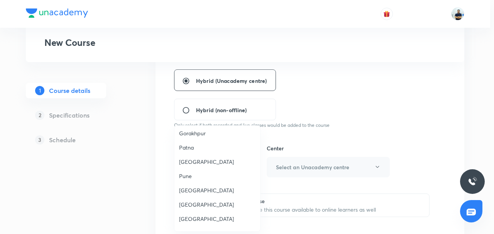
click at [210, 161] on span "Ahmedabad" at bounding box center [217, 162] width 76 height 8
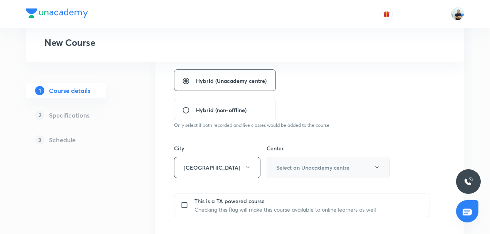
click at [275, 161] on button "Select an Unacademy centre" at bounding box center [328, 167] width 123 height 21
click at [331, 190] on span "Ahmedabad Center" at bounding box center [328, 192] width 113 height 8
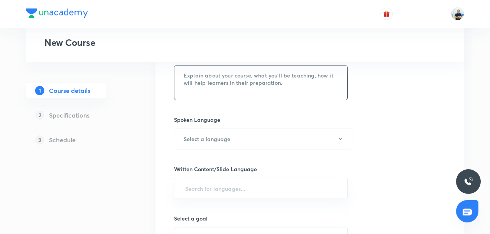
click at [220, 79] on textarea at bounding box center [260, 83] width 173 height 34
paste textarea ""In this course, Sumit Gupta will provide in-depth knowledge of Mathematics. Th…"
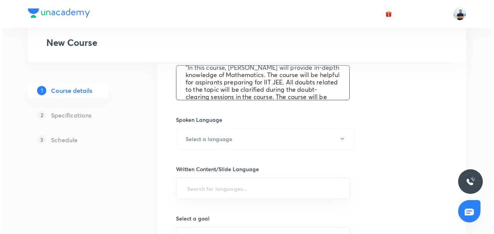
scroll to position [0, 0]
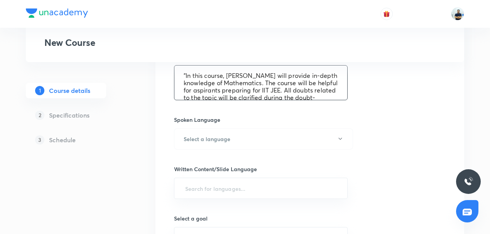
drag, startPoint x: 263, startPoint y: 76, endPoint x: 227, endPoint y: 71, distance: 35.8
click at [227, 71] on textarea ""In this course, Sumit Gupta will provide in-depth knowledge of Mathematics. Th…" at bounding box center [260, 83] width 173 height 34
click at [218, 81] on textarea ""In this course, AS will provide in-depth knowledge of Mathematics. The course …" at bounding box center [260, 83] width 173 height 34
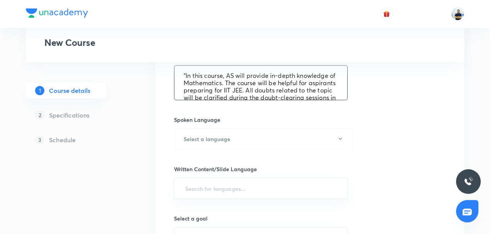
click at [218, 81] on textarea ""In this course, AS will provide in-depth knowledge of Mathematics. The course …" at bounding box center [260, 83] width 173 height 34
type textarea ""In this course, AS will provide in-depth knowledge of Chemistry. The course wi…"
click at [219, 140] on h6 "Select a language" at bounding box center [207, 139] width 47 height 8
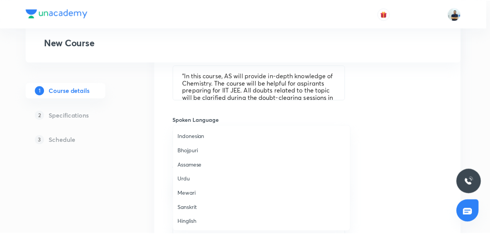
scroll to position [229, 0]
click at [209, 224] on span "Hinglish" at bounding box center [263, 222] width 169 height 8
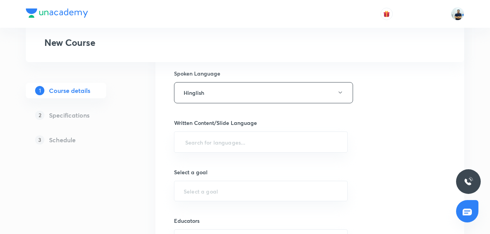
scroll to position [438, 0]
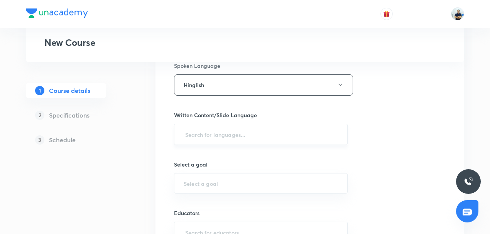
click at [214, 133] on input "text" at bounding box center [261, 134] width 154 height 14
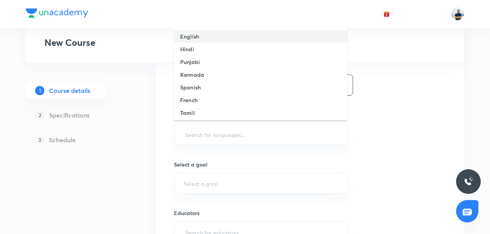
click at [195, 36] on h6 "English" at bounding box center [189, 36] width 19 height 8
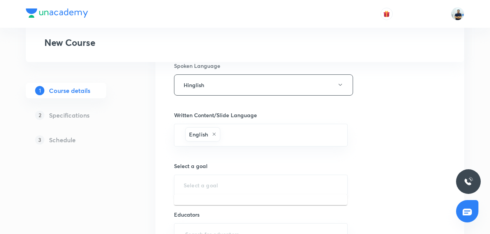
click at [219, 185] on input "text" at bounding box center [261, 184] width 154 height 7
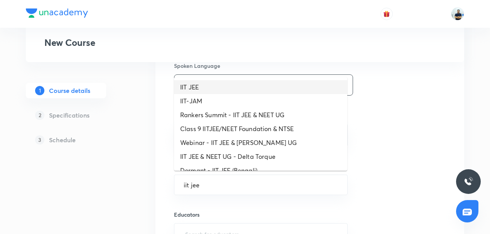
click at [198, 88] on li "IIT JEE" at bounding box center [260, 87] width 173 height 14
type input "IIT JEE"
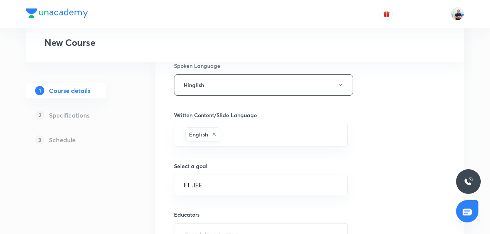
click at [201, 228] on input "text" at bounding box center [261, 234] width 154 height 14
paste input "AmitSharma-9933"
type input "AmitSharma-9933"
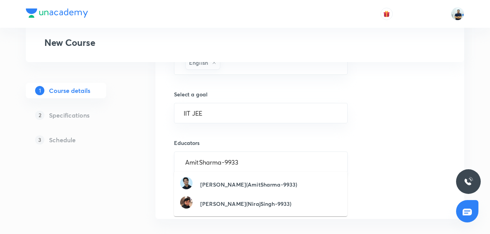
scroll to position [517, 0]
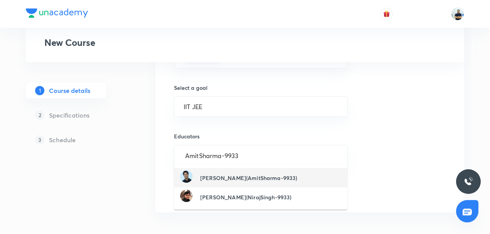
click at [218, 180] on h6 "Amit Sharma(AmitSharma-9933)" at bounding box center [248, 178] width 97 height 8
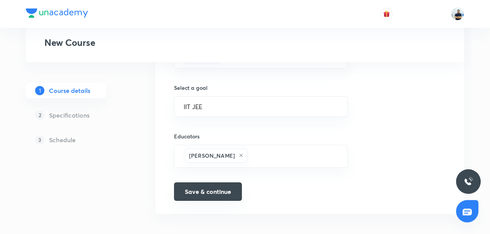
click at [215, 188] on button "Save & continue" at bounding box center [208, 192] width 68 height 19
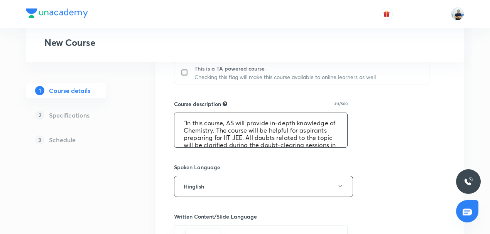
scroll to position [346, 0]
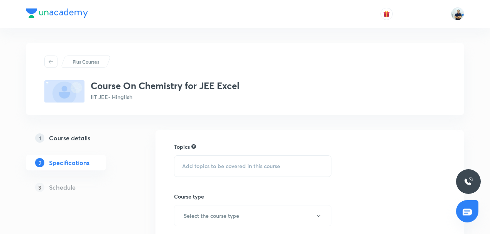
click at [217, 167] on span "Add topics to be covered in this course" at bounding box center [231, 166] width 98 height 6
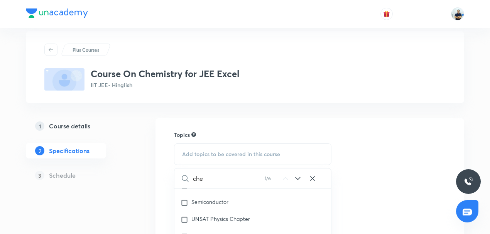
scroll to position [192, 0]
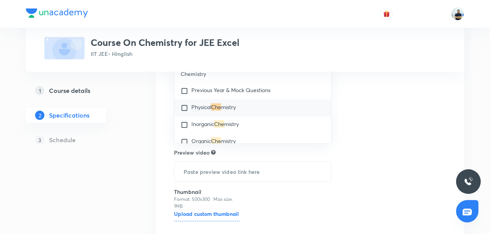
type input "che"
click at [221, 115] on div "Physical Che mistry" at bounding box center [252, 108] width 157 height 17
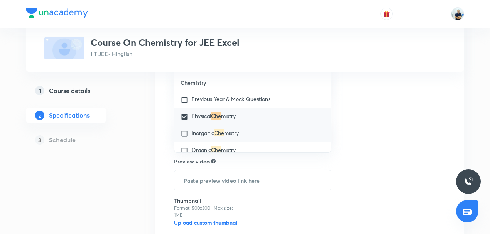
click at [210, 131] on span "Inorganic" at bounding box center [202, 132] width 23 height 7
checkbox input "true"
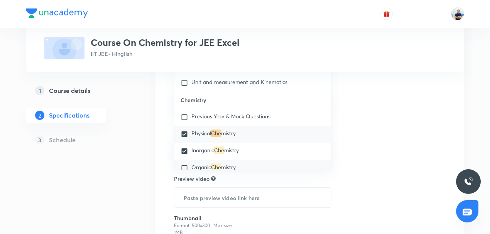
scroll to position [737, 0]
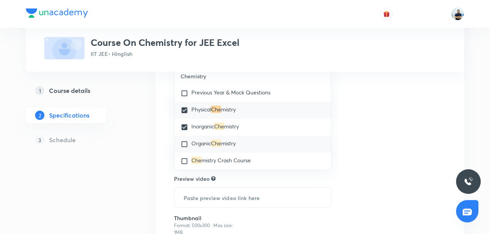
click at [203, 144] on span "Organic" at bounding box center [201, 143] width 20 height 7
checkbox input "true"
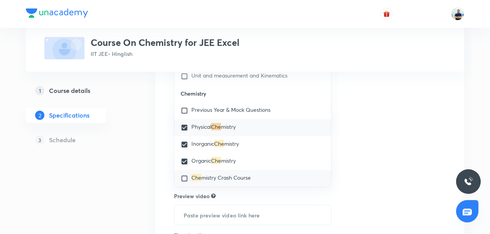
click at [196, 177] on mark "Che" at bounding box center [196, 177] width 10 height 7
checkbox input "true"
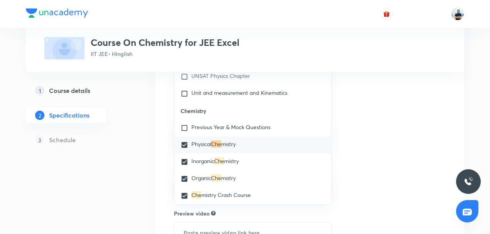
click at [360, 157] on div "Topics Physical Chemistry Inorganic Chemistry Organic Chemistry Chemistry Crash…" at bounding box center [310, 134] width 272 height 366
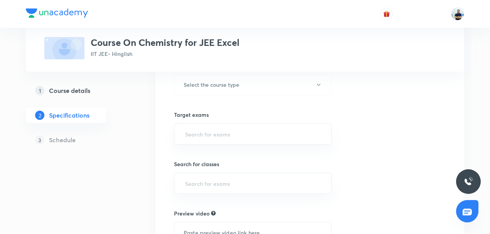
click at [217, 98] on div "Topics Physical Chemistry Inorganic Chemistry Organic Chemistry Chemistry Crash…" at bounding box center [252, 134] width 157 height 366
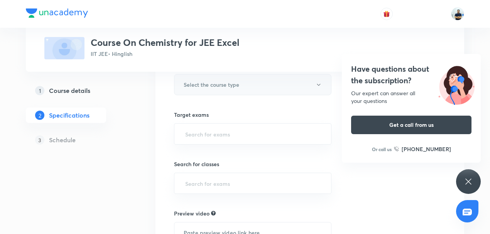
click at [215, 81] on h6 "Select the course type" at bounding box center [212, 85] width 56 height 8
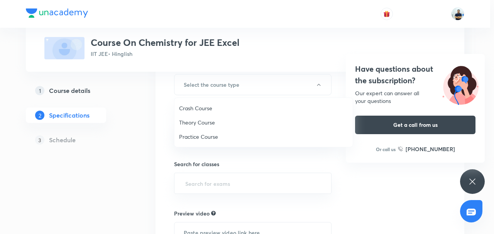
click at [200, 125] on span "Theory Course" at bounding box center [263, 123] width 169 height 8
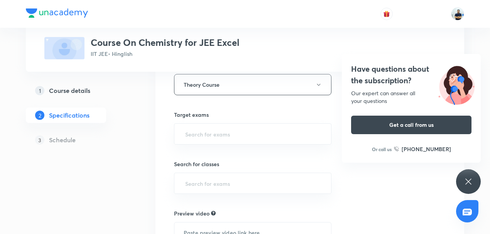
click at [202, 130] on input "text" at bounding box center [253, 134] width 138 height 14
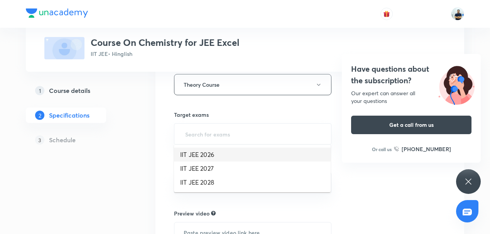
click at [199, 160] on li "IIT JEE 2026" at bounding box center [252, 155] width 157 height 14
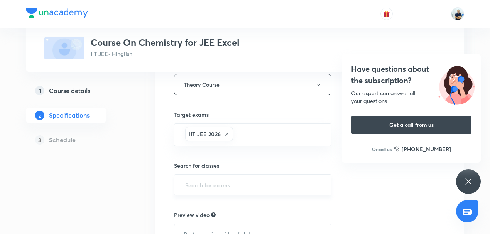
click at [200, 190] on input "text" at bounding box center [253, 185] width 138 height 14
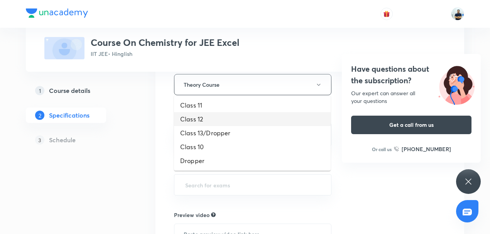
click at [198, 120] on li "Class 12" at bounding box center [252, 119] width 157 height 14
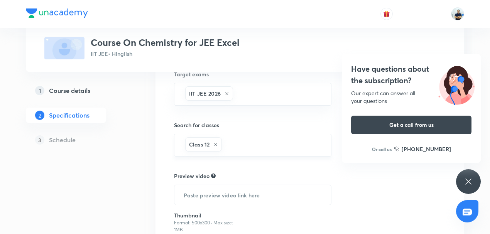
scroll to position [234, 0]
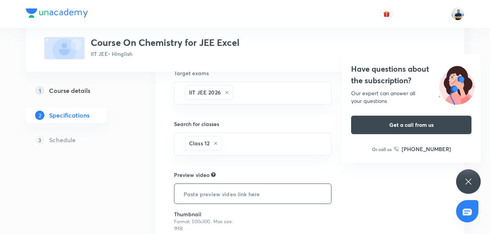
click at [239, 189] on input "text" at bounding box center [252, 194] width 157 height 20
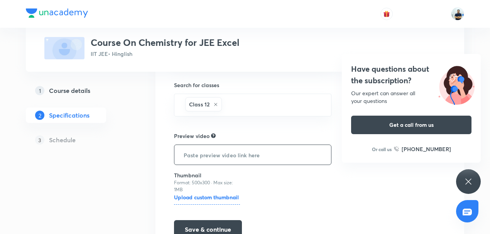
scroll to position [312, 0]
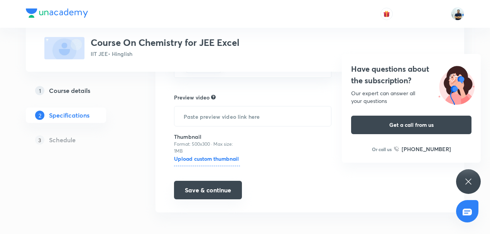
click at [219, 190] on button "Save & continue" at bounding box center [208, 190] width 68 height 19
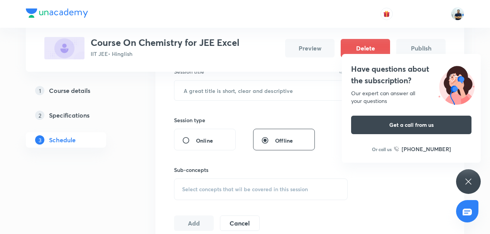
scroll to position [138, 0]
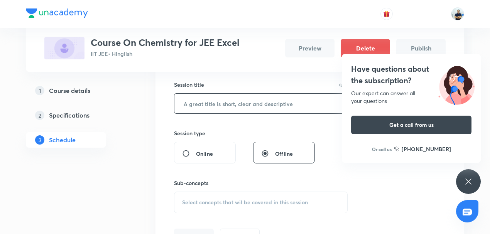
click at [220, 107] on input "text" at bounding box center [260, 104] width 173 height 20
paste input "Haloalkanes"
type input "Haloalkanes"
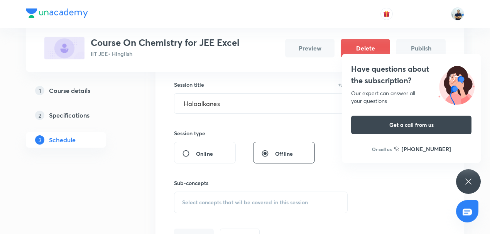
click at [239, 201] on span "Select concepts that wil be covered in this session" at bounding box center [245, 203] width 126 height 6
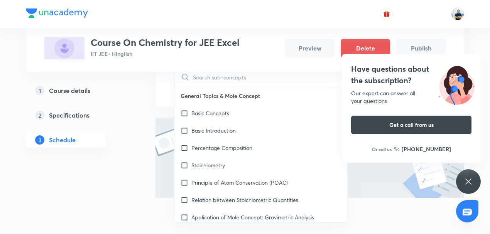
scroll to position [360, 0]
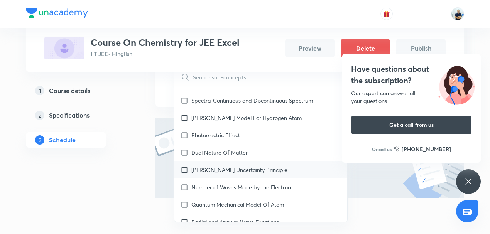
click at [221, 168] on p "Heisenberg’s Uncertainty Principle" at bounding box center [239, 170] width 96 height 8
checkbox input "true"
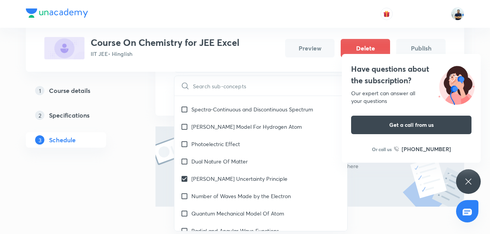
click at [376, 195] on div "The sessions you add will show up here" at bounding box center [310, 167] width 309 height 80
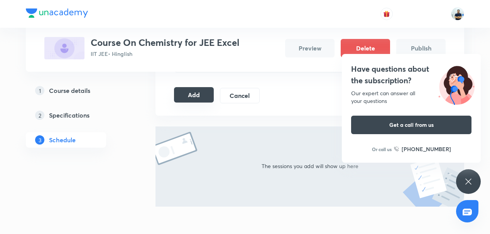
click at [193, 100] on button "Add" at bounding box center [194, 94] width 40 height 15
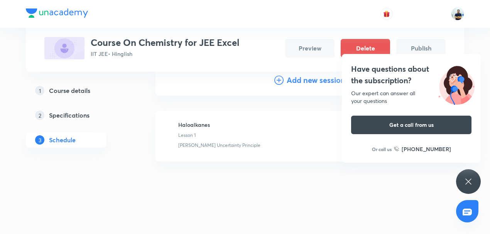
scroll to position [87, 0]
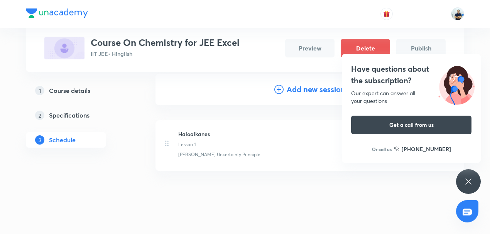
drag, startPoint x: 462, startPoint y: 188, endPoint x: 437, endPoint y: 137, distance: 57.1
click at [462, 188] on div "Have questions about the subscription? Our expert can answer all your questions…" at bounding box center [468, 181] width 25 height 25
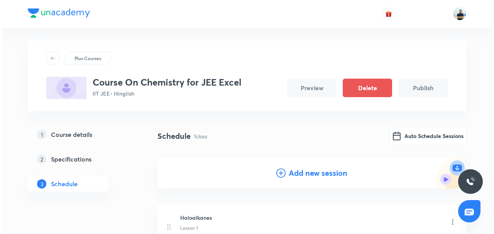
scroll to position [0, 0]
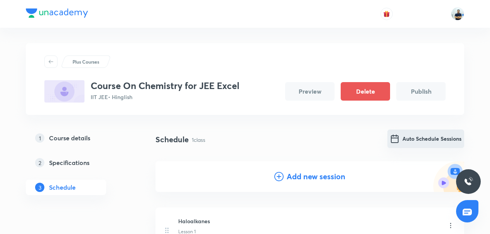
click at [420, 140] on button "Auto Schedule Sessions" at bounding box center [426, 139] width 77 height 19
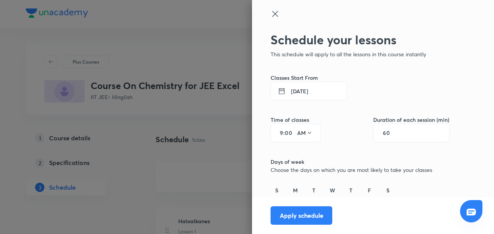
click at [292, 95] on button "2 Sept 2025" at bounding box center [309, 91] width 76 height 19
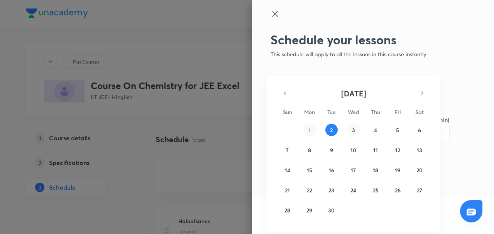
click at [356, 134] on button "3" at bounding box center [353, 130] width 12 height 12
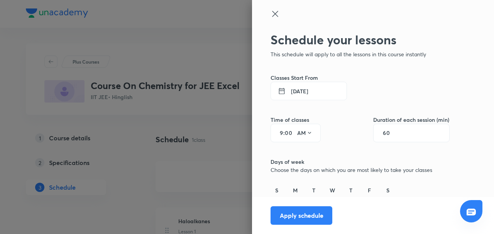
drag, startPoint x: 278, startPoint y: 131, endPoint x: 264, endPoint y: 131, distance: 14.3
click at [264, 131] on div "Schedule your lessons This schedule will apply to all the lessons in this cours…" at bounding box center [373, 117] width 242 height 234
type input "11"
type input "15"
click at [395, 130] on div "60" at bounding box center [411, 133] width 76 height 19
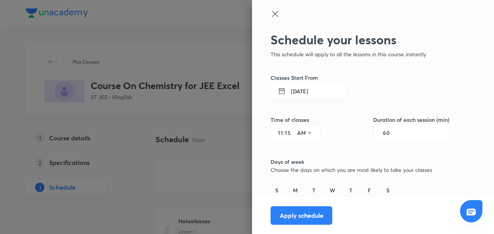
click at [380, 138] on div "60" at bounding box center [411, 133] width 76 height 19
click at [383, 135] on input "60" at bounding box center [390, 133] width 15 height 6
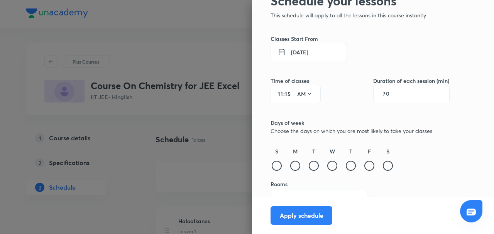
scroll to position [51, 0]
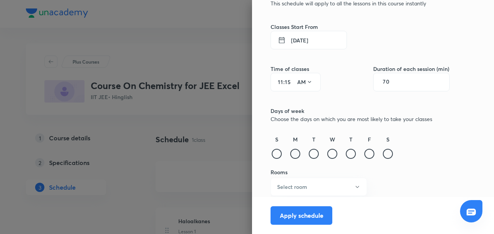
type input "70"
click at [292, 157] on div at bounding box center [295, 154] width 10 height 10
click at [310, 151] on div at bounding box center [314, 154] width 10 height 10
click at [330, 156] on div at bounding box center [332, 154] width 10 height 10
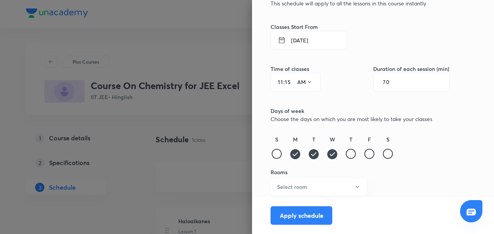
click at [347, 150] on div at bounding box center [351, 154] width 10 height 10
click at [367, 151] on div at bounding box center [369, 154] width 10 height 10
click at [323, 188] on button "Select room" at bounding box center [319, 187] width 97 height 18
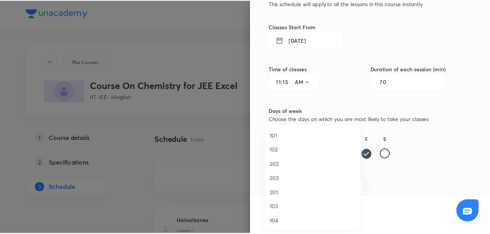
scroll to position [143, 0]
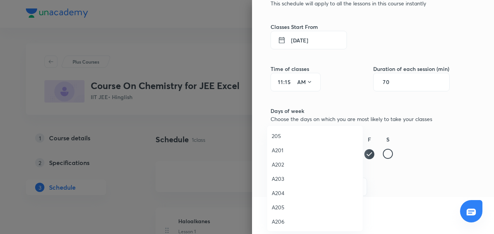
click at [291, 180] on span "A203" at bounding box center [315, 179] width 86 height 8
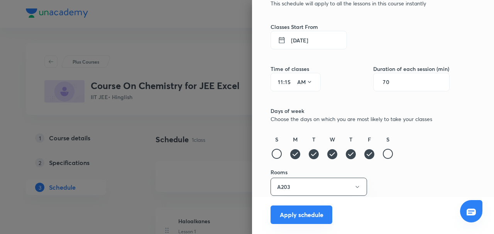
click at [289, 213] on button "Apply schedule" at bounding box center [302, 215] width 62 height 19
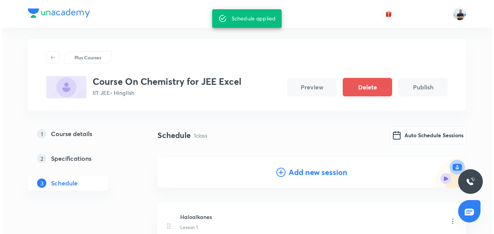
scroll to position [0, 0]
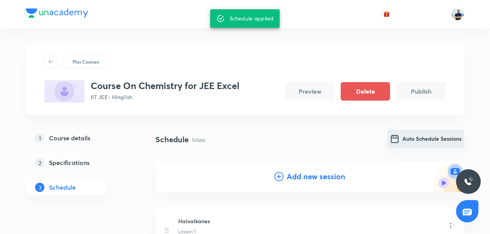
click at [423, 132] on button "Auto Schedule Sessions" at bounding box center [426, 139] width 77 height 19
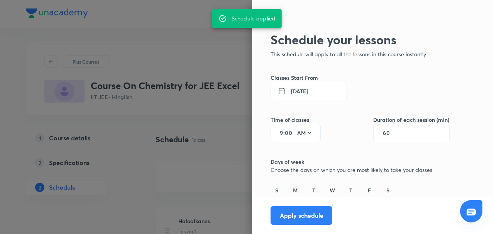
click at [298, 89] on button "2 Sept 2025" at bounding box center [309, 91] width 76 height 19
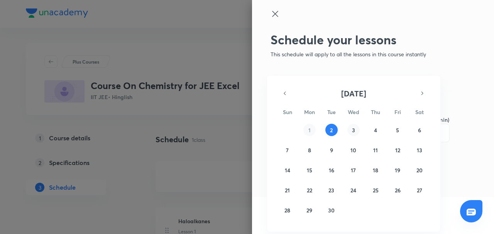
click at [352, 136] on button "3" at bounding box center [353, 130] width 12 height 12
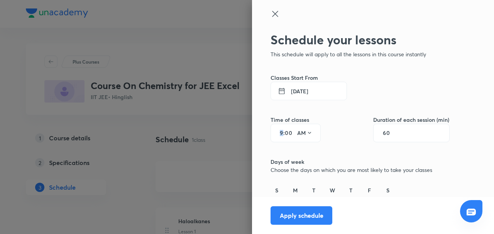
scroll to position [0, 0]
drag, startPoint x: 279, startPoint y: 135, endPoint x: 256, endPoint y: 136, distance: 23.9
click at [256, 136] on div "Schedule your lessons This schedule will apply to all the lessons in this cours…" at bounding box center [373, 117] width 242 height 234
click at [276, 134] on input "9" at bounding box center [278, 133] width 9 height 6
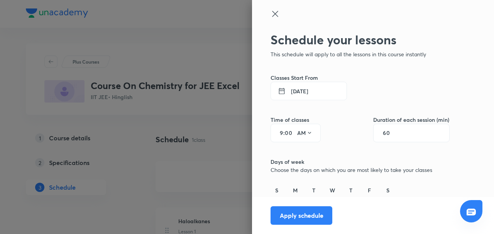
drag, startPoint x: 273, startPoint y: 134, endPoint x: 281, endPoint y: 135, distance: 7.9
click at [281, 135] on div "9 : 00 AM" at bounding box center [296, 133] width 50 height 19
type input "11"
type input "15"
click at [391, 132] on input "60" at bounding box center [390, 133] width 15 height 6
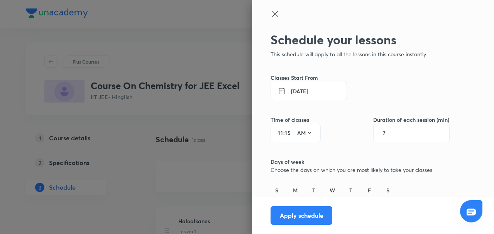
click at [386, 132] on input "7" at bounding box center [390, 133] width 15 height 6
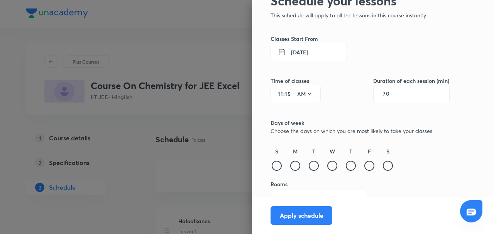
scroll to position [51, 0]
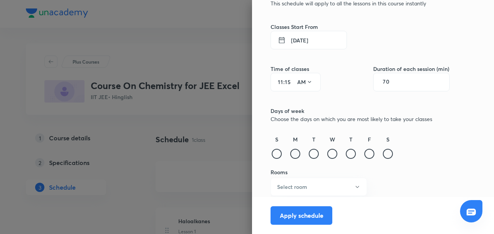
type input "70"
drag, startPoint x: 293, startPoint y: 154, endPoint x: 302, endPoint y: 153, distance: 8.6
click at [293, 154] on div at bounding box center [295, 154] width 10 height 10
click at [309, 153] on div at bounding box center [314, 154] width 10 height 10
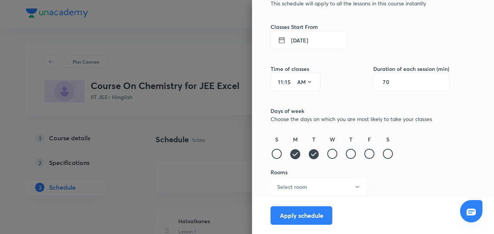
click at [321, 158] on div "S M T W T F S" at bounding box center [360, 147] width 179 height 25
click at [329, 153] on div at bounding box center [332, 154] width 10 height 10
click at [340, 156] on div "S M T W T F S" at bounding box center [360, 147] width 179 height 25
click at [351, 154] on div at bounding box center [351, 154] width 10 height 10
click at [364, 154] on div at bounding box center [369, 154] width 10 height 10
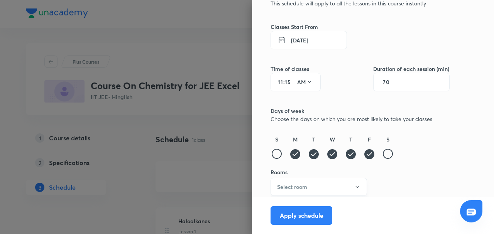
click at [334, 184] on button "Select room" at bounding box center [319, 187] width 97 height 18
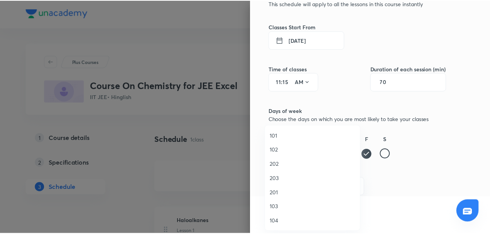
scroll to position [143, 0]
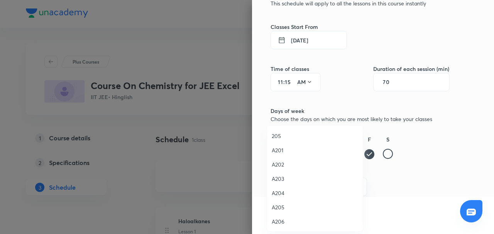
click at [279, 191] on span "A204" at bounding box center [315, 193] width 86 height 8
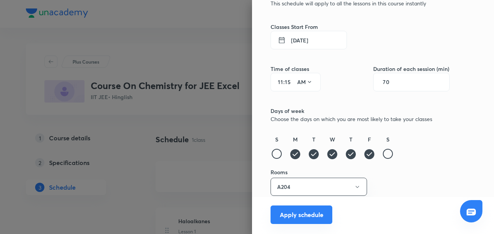
click at [295, 213] on button "Apply schedule" at bounding box center [302, 215] width 62 height 19
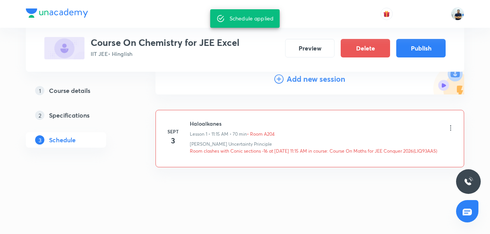
scroll to position [103, 0]
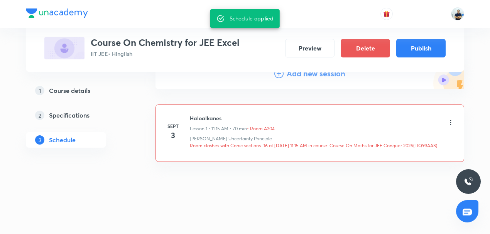
click at [450, 124] on icon at bounding box center [451, 123] width 8 height 8
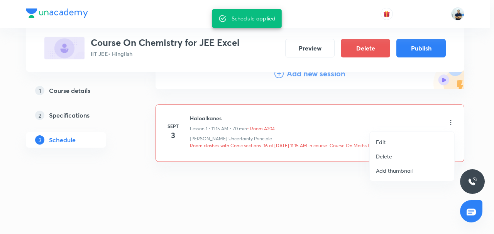
click at [378, 143] on p "Edit" at bounding box center [381, 142] width 10 height 8
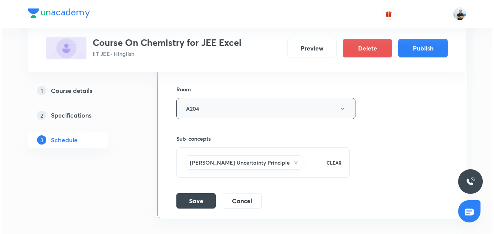
scroll to position [320, 0]
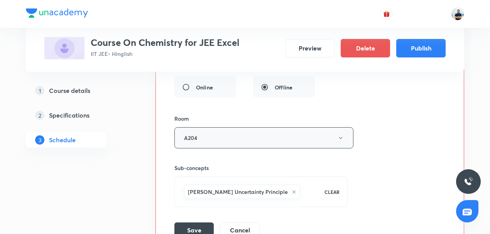
click at [216, 139] on button "A204" at bounding box center [263, 137] width 179 height 21
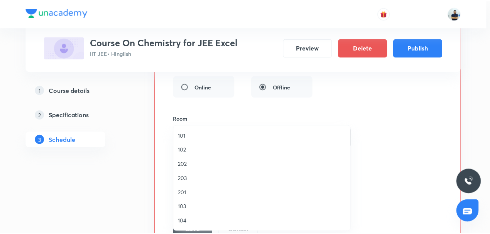
scroll to position [143, 0]
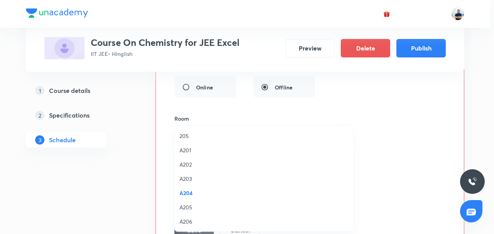
click at [193, 211] on span "A205" at bounding box center [264, 207] width 169 height 8
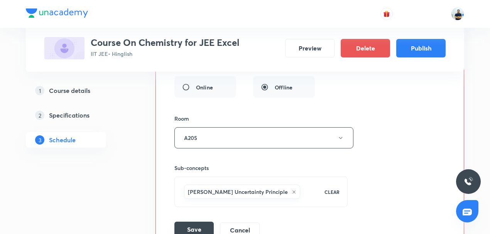
click at [193, 224] on button "Save" at bounding box center [193, 229] width 39 height 15
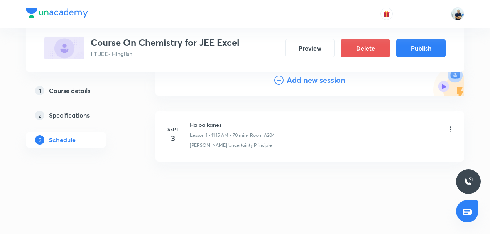
scroll to position [96, 0]
click at [423, 49] on button "Publish" at bounding box center [420, 47] width 49 height 19
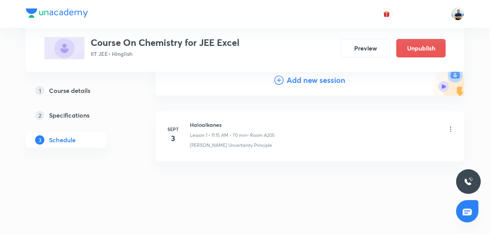
scroll to position [89, 0]
click at [354, 52] on button "Preview" at bounding box center [365, 47] width 49 height 19
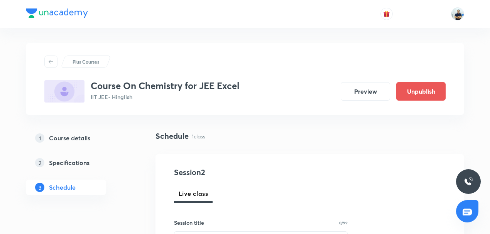
scroll to position [443, 0]
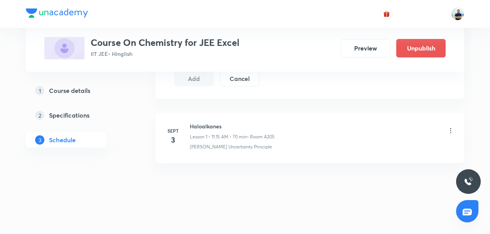
click at [215, 122] on h6 "Haloalkanes" at bounding box center [232, 126] width 85 height 8
copy h6 "Haloalkanes"
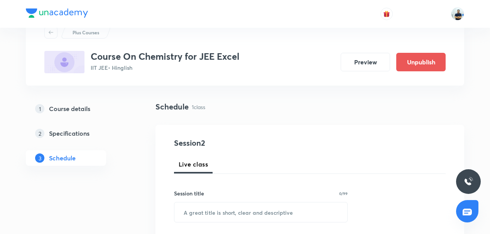
scroll to position [78, 0]
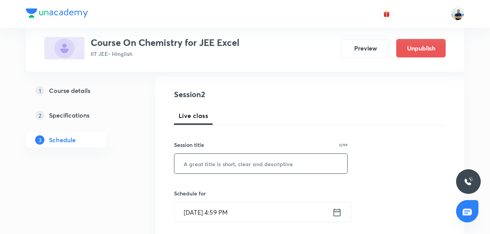
click at [225, 171] on input "text" at bounding box center [260, 164] width 173 height 20
paste input "Haloalkanes"
type input "Haloalkanes"
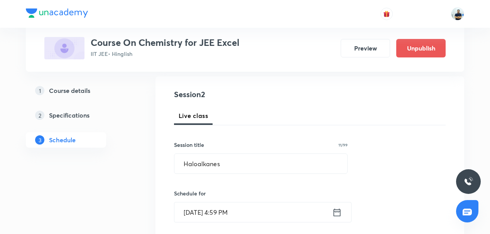
click at [217, 212] on input "Sept 2, 2025, 4:59 PM" at bounding box center [253, 213] width 158 height 20
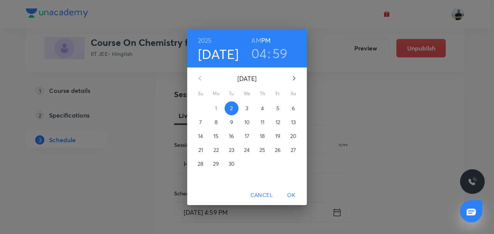
click at [246, 105] on p "3" at bounding box center [247, 109] width 3 height 8
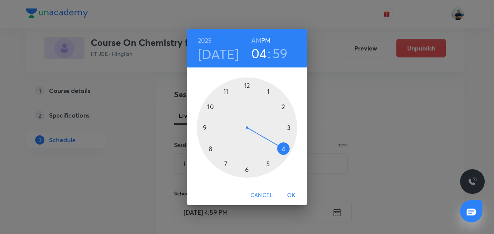
click at [260, 52] on h3 "04" at bounding box center [259, 53] width 16 height 16
click at [246, 85] on div at bounding box center [247, 128] width 100 height 100
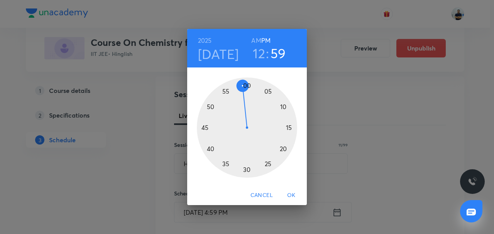
click at [210, 150] on div at bounding box center [247, 128] width 100 height 100
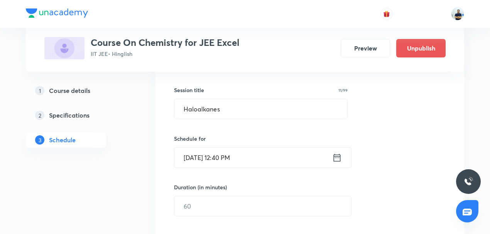
scroll to position [156, 0]
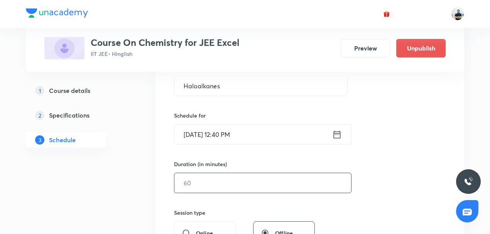
click at [204, 185] on input "text" at bounding box center [262, 183] width 177 height 20
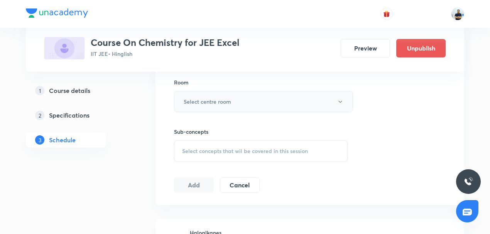
type input "70"
click at [226, 104] on h6 "Select centre room" at bounding box center [207, 102] width 47 height 8
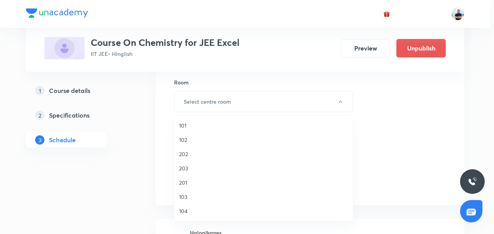
click at [185, 195] on span "103" at bounding box center [263, 197] width 169 height 8
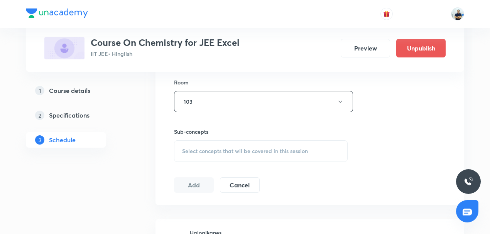
click at [258, 151] on span "Select concepts that wil be covered in this session" at bounding box center [245, 151] width 126 height 6
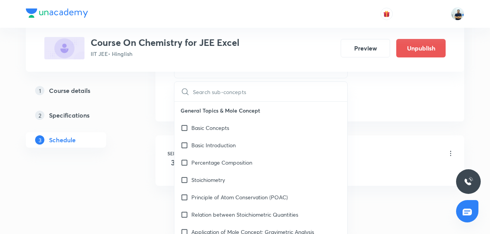
scroll to position [180, 0]
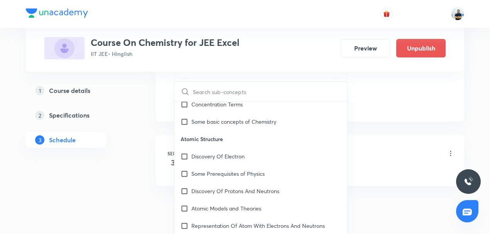
click at [211, 170] on p "Some Prerequisites of Physics" at bounding box center [227, 174] width 73 height 8
checkbox input "true"
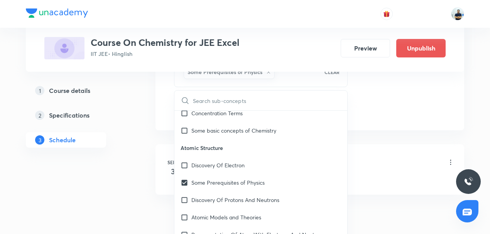
click at [225, 148] on p "Atomic Structure" at bounding box center [260, 147] width 173 height 17
click at [211, 161] on p "Discovery Of Electron" at bounding box center [217, 165] width 53 height 8
checkbox input "true"
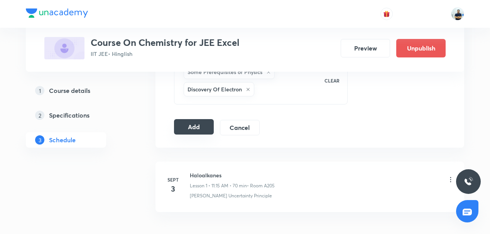
click at [197, 121] on button "Add" at bounding box center [194, 126] width 40 height 15
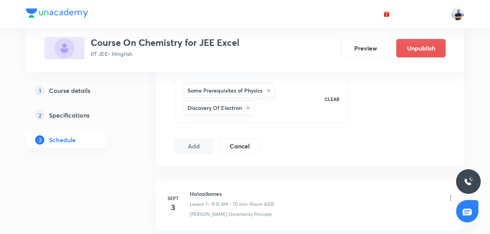
scroll to position [468, 0]
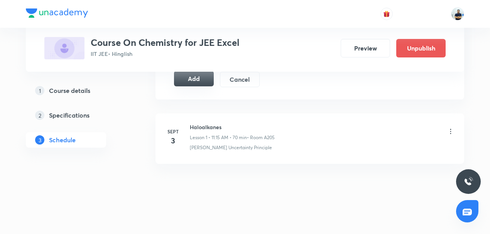
click at [196, 76] on button "Add" at bounding box center [194, 78] width 40 height 15
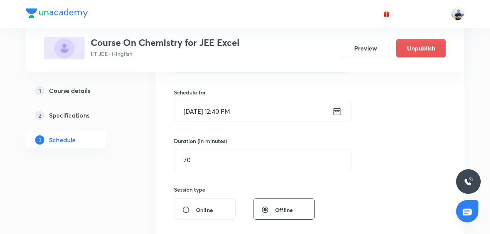
scroll to position [108, 0]
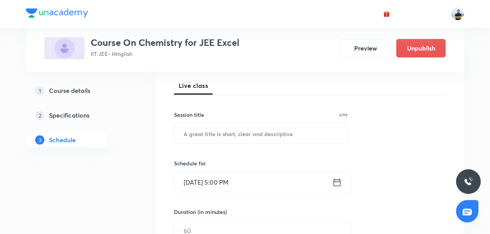
scroll to position [288, 0]
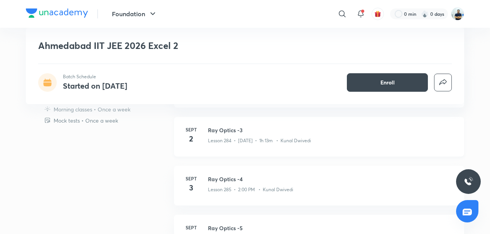
scroll to position [300, 0]
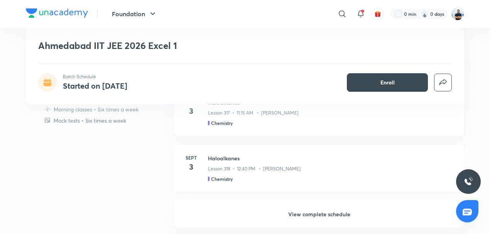
scroll to position [426, 0]
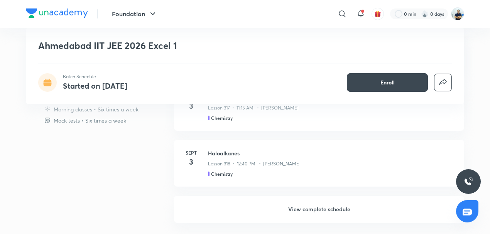
click at [330, 209] on h6 "View complete schedule" at bounding box center [319, 209] width 290 height 27
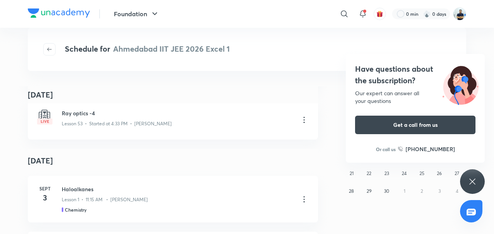
scroll to position [174, 0]
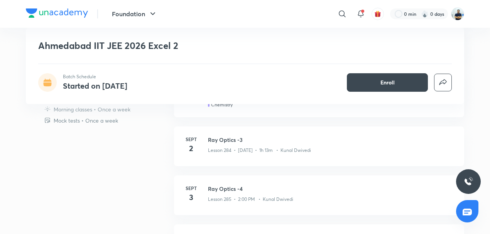
scroll to position [282, 0]
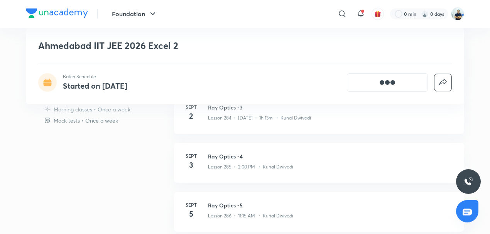
scroll to position [312, 0]
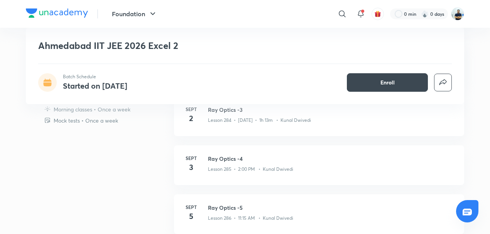
scroll to position [318, 0]
